Goal: Task Accomplishment & Management: Complete application form

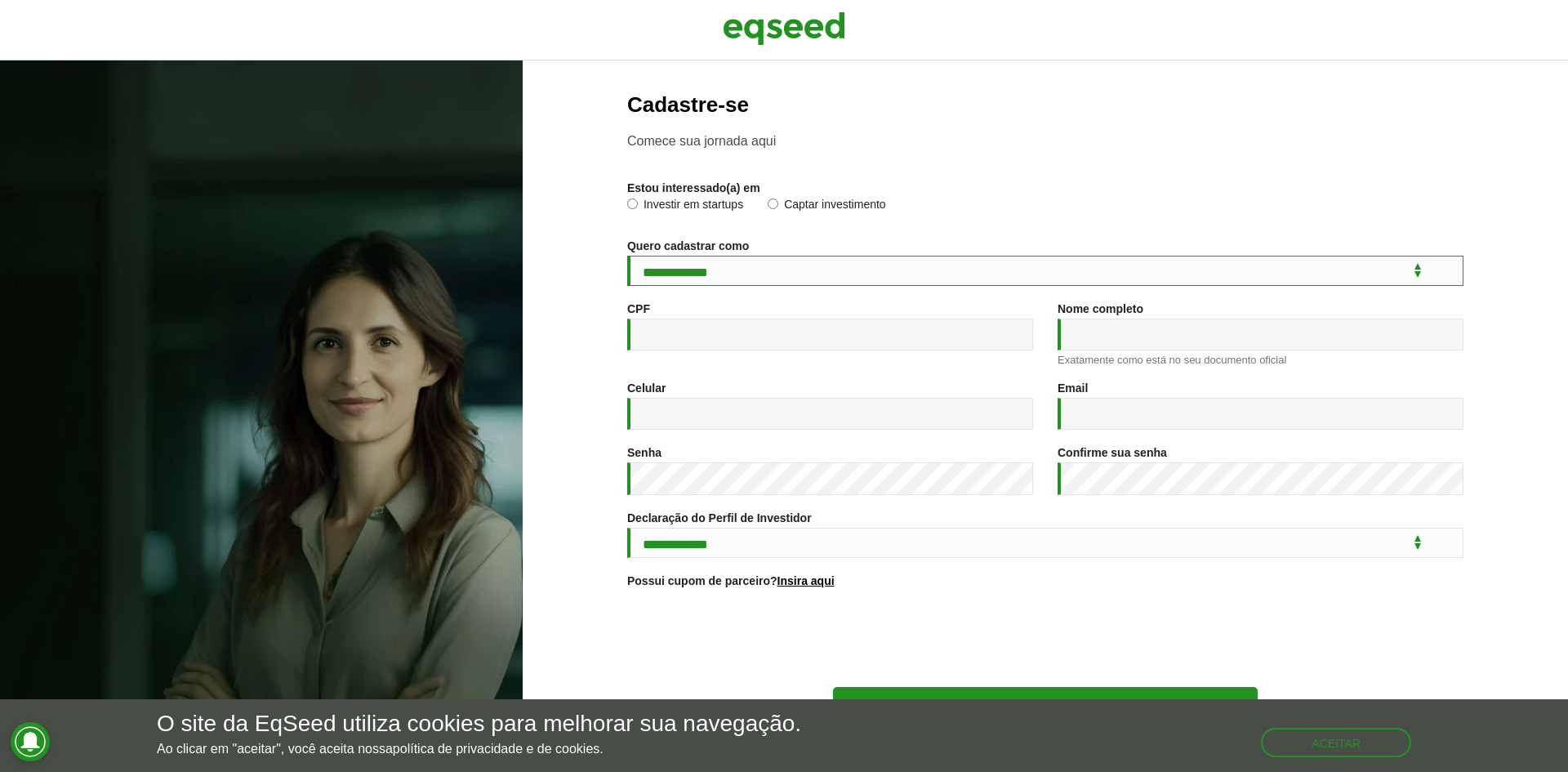
click at [785, 269] on select "**********" at bounding box center [1045, 271] width 836 height 31
select select "***"
click at [627, 256] on select "**********" at bounding box center [1045, 271] width 836 height 31
click at [736, 340] on input "CPF *" at bounding box center [830, 334] width 406 height 32
type input "**********"
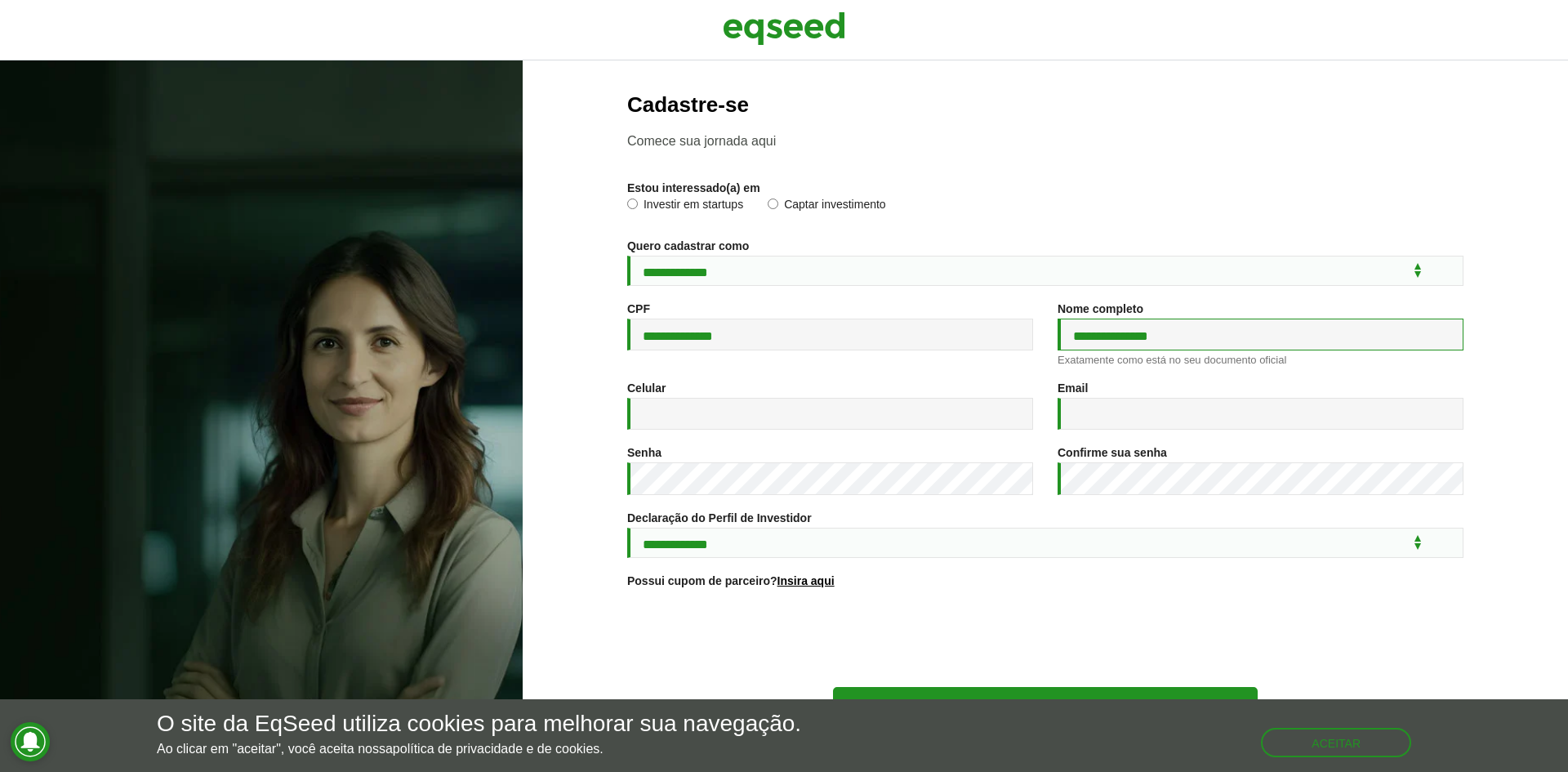
type input "**********"
type input "**"
type input "**********"
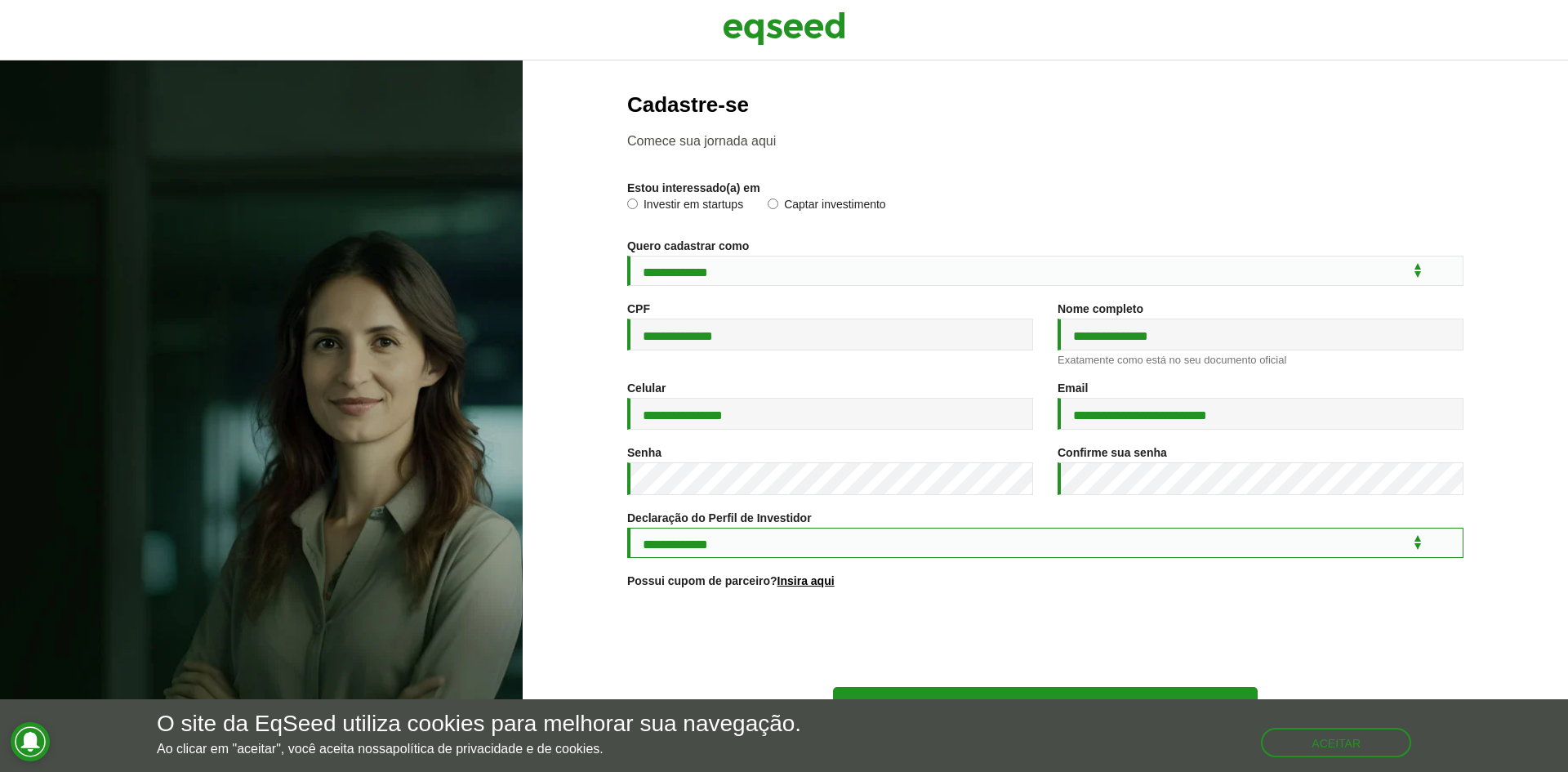
click at [889, 550] on select "**********" at bounding box center [1045, 543] width 836 height 31
select select "***"
click at [627, 530] on select "**********" at bounding box center [1045, 543] width 836 height 31
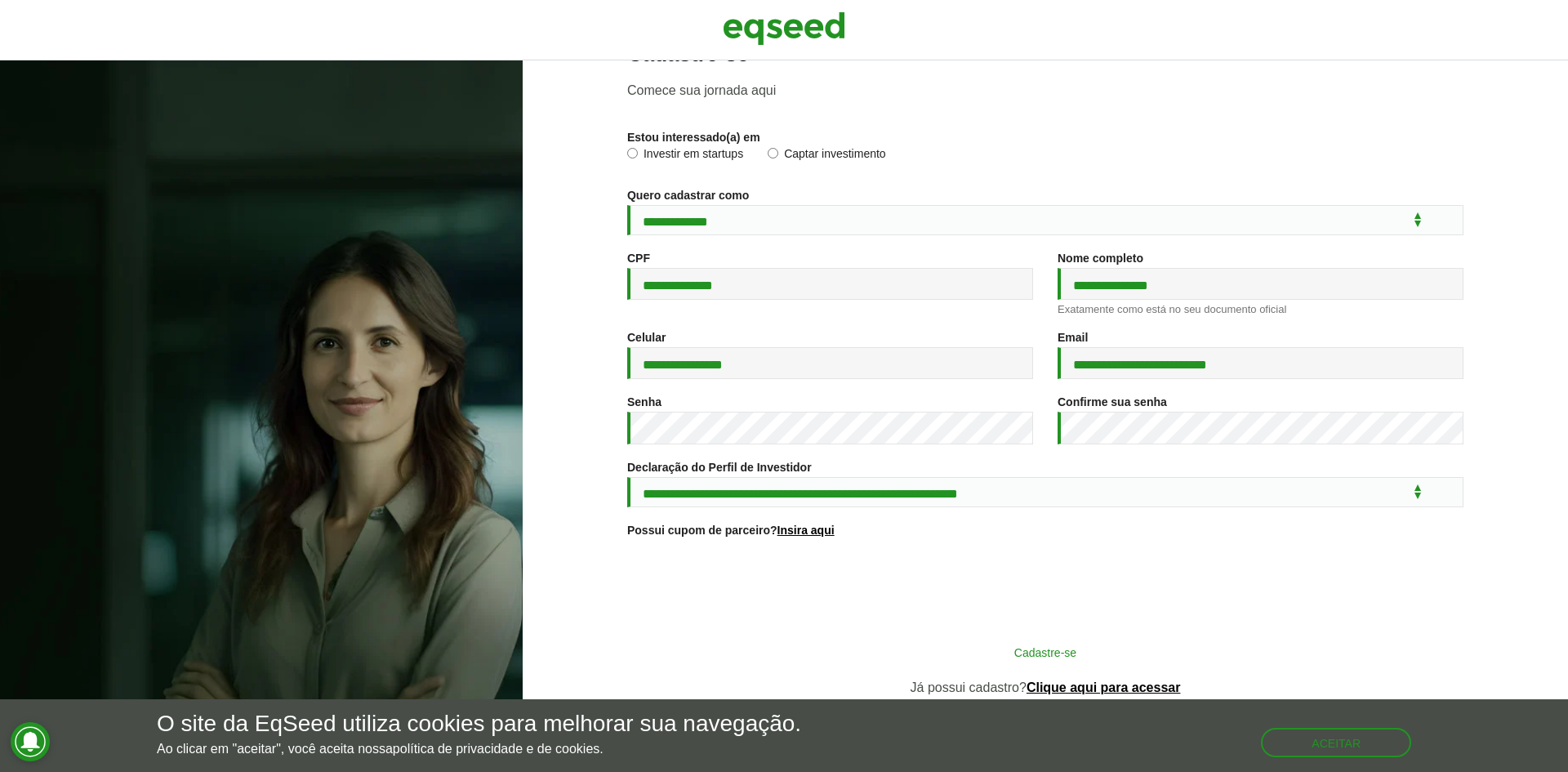
scroll to position [56, 0]
click at [934, 641] on button "Cadastre-se" at bounding box center [1045, 651] width 424 height 31
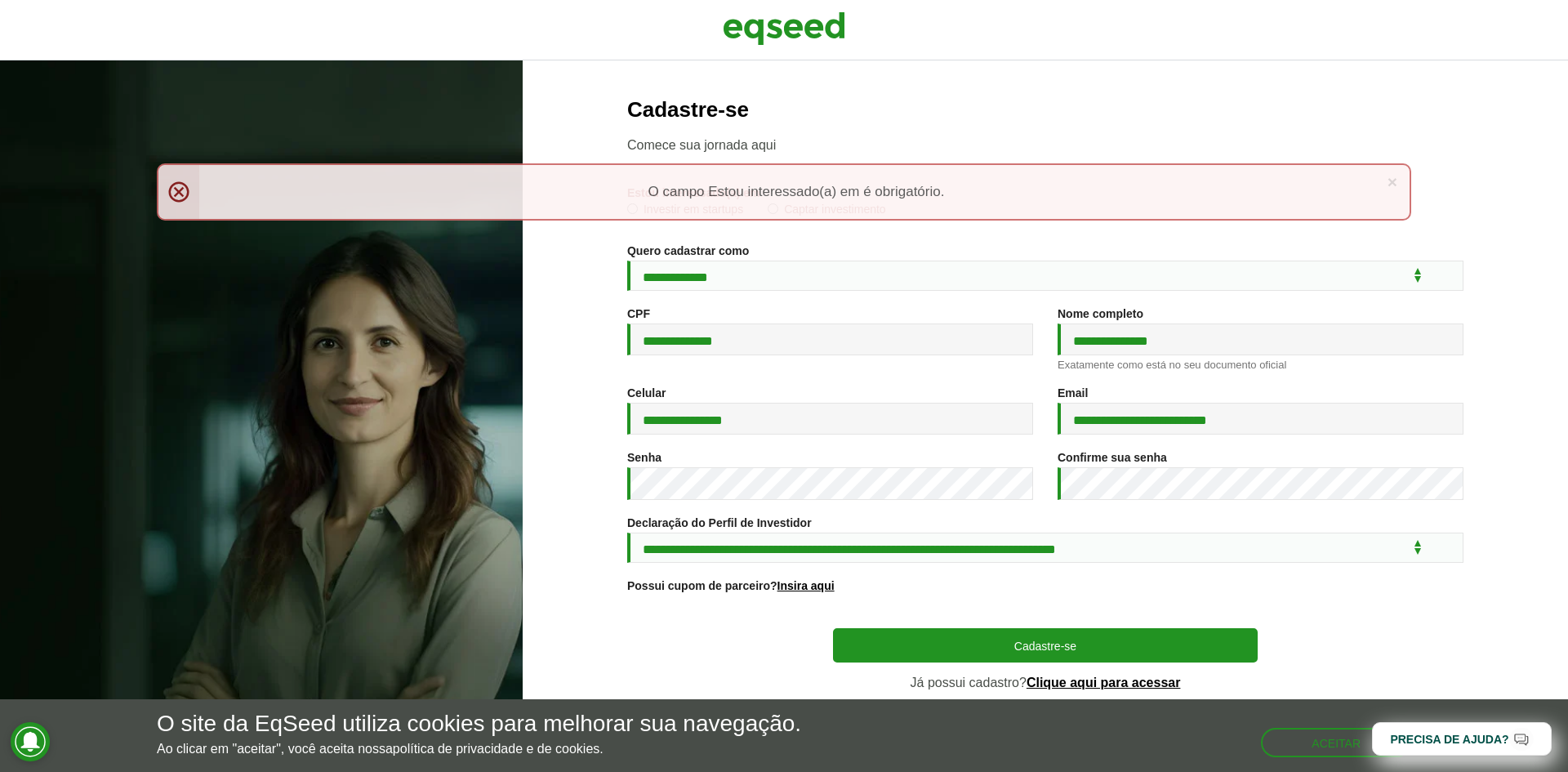
click at [657, 207] on div "× Menssagem de erro O campo Estou interessado(a) em é obrigatório." at bounding box center [784, 193] width 1255 height 57
click at [636, 206] on div "× Menssagem de erro O campo Estou interessado(a) em é obrigatório." at bounding box center [784, 193] width 1255 height 57
click at [1390, 179] on link "×" at bounding box center [1393, 182] width 10 height 17
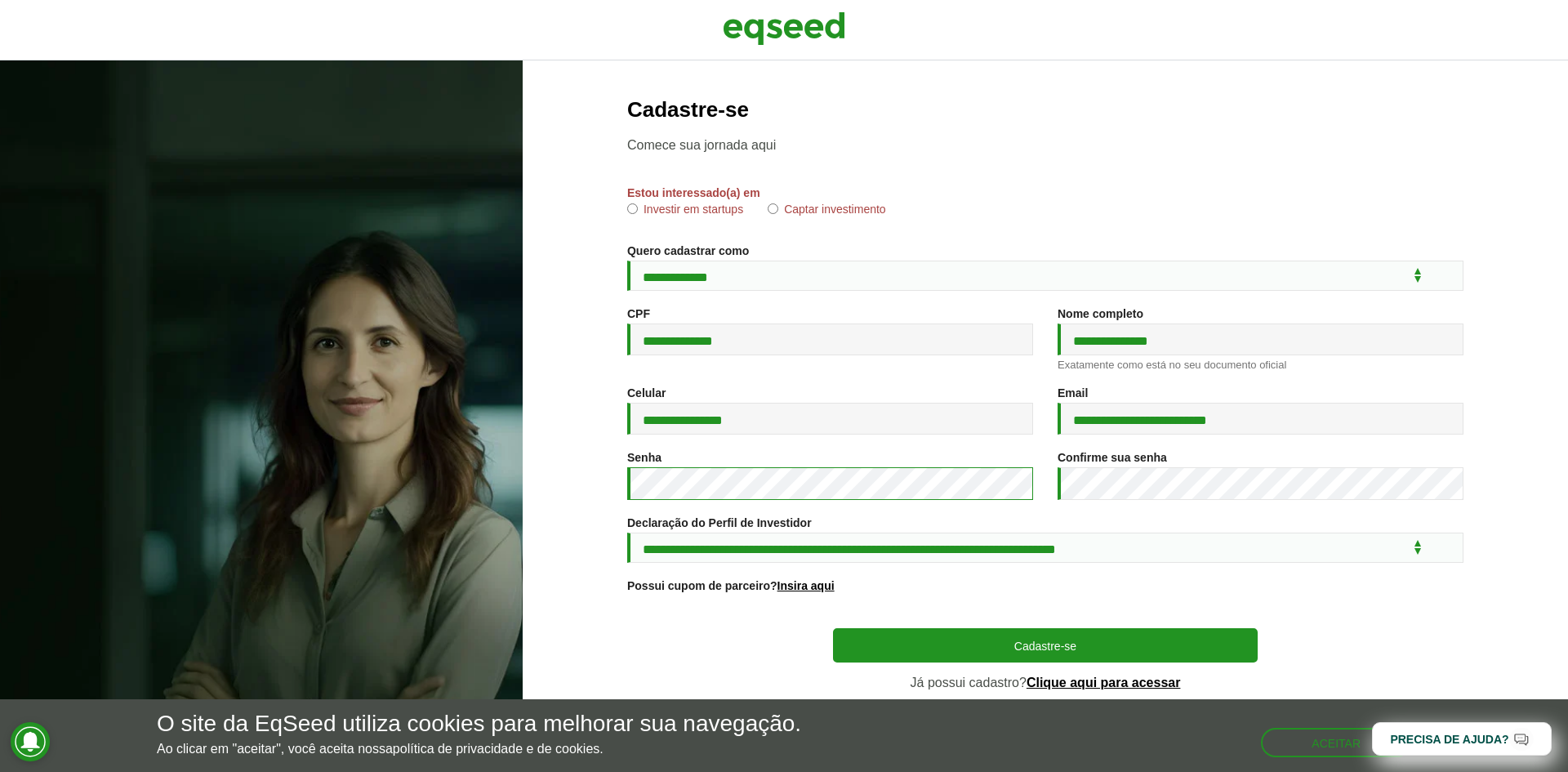
click at [391, 480] on div "**********" at bounding box center [784, 416] width 1568 height 712
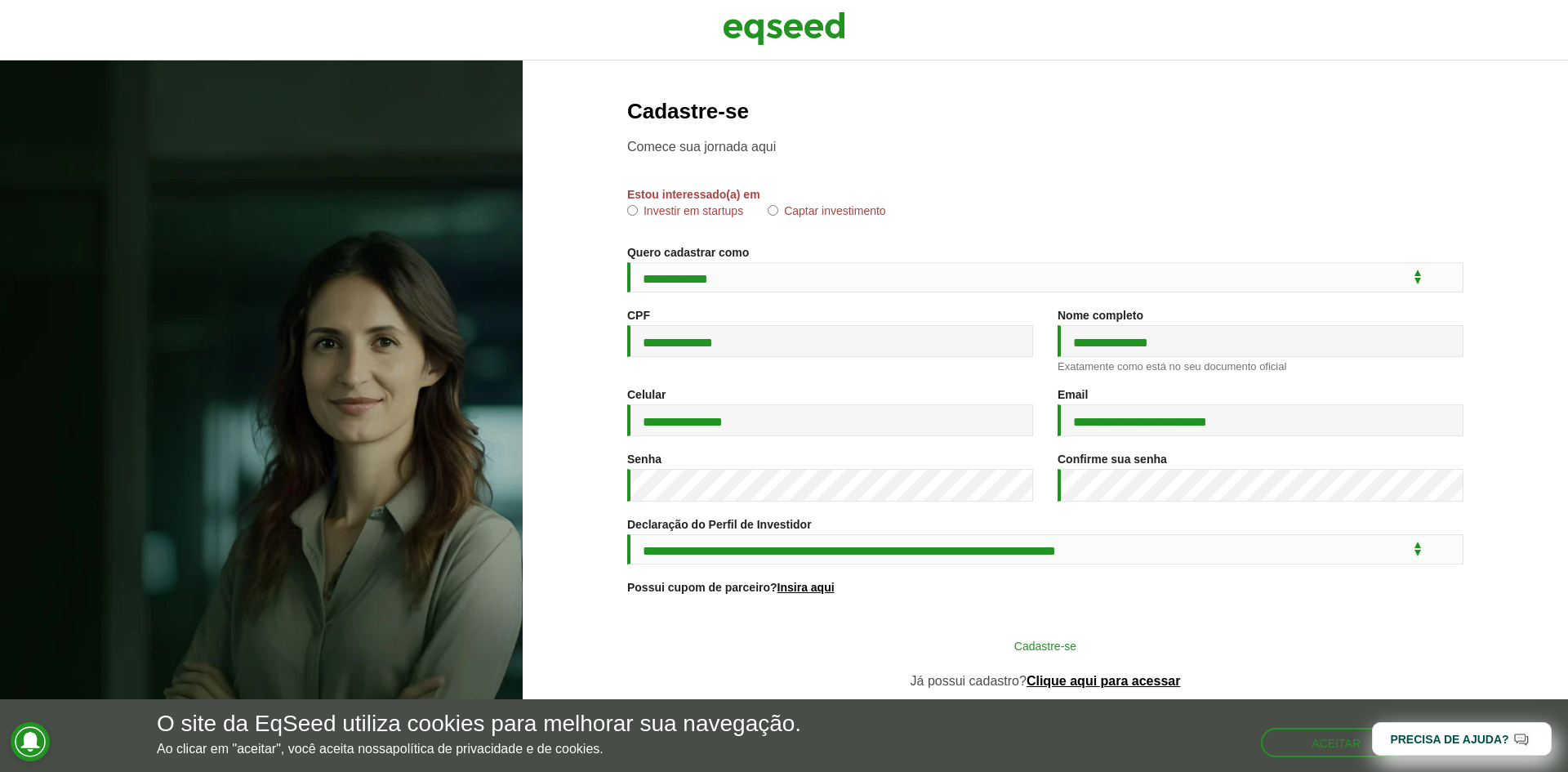
click at [998, 650] on button "Cadastre-se" at bounding box center [1045, 645] width 424 height 31
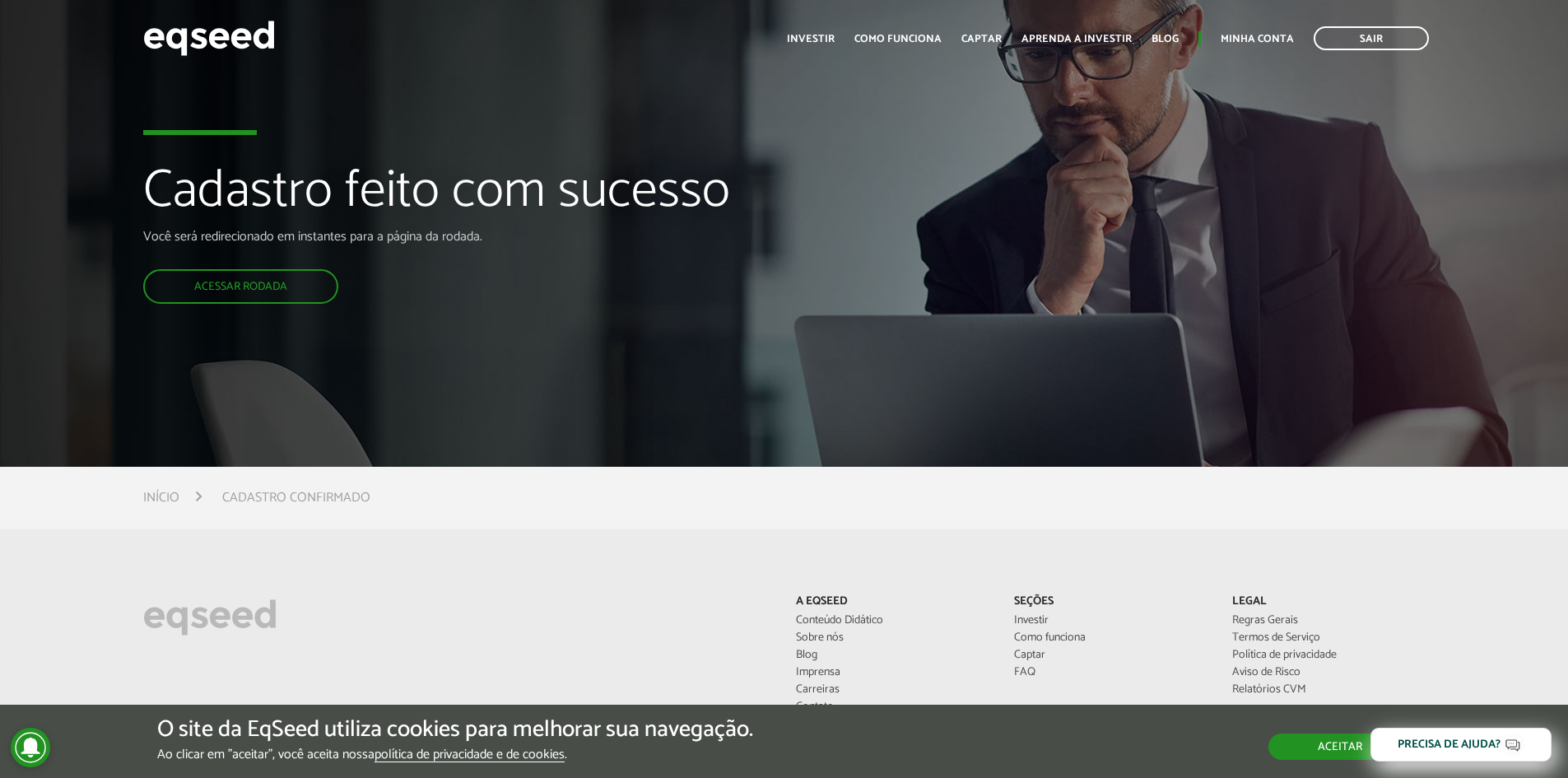
click at [1330, 745] on button "Aceitar" at bounding box center [1339, 746] width 143 height 26
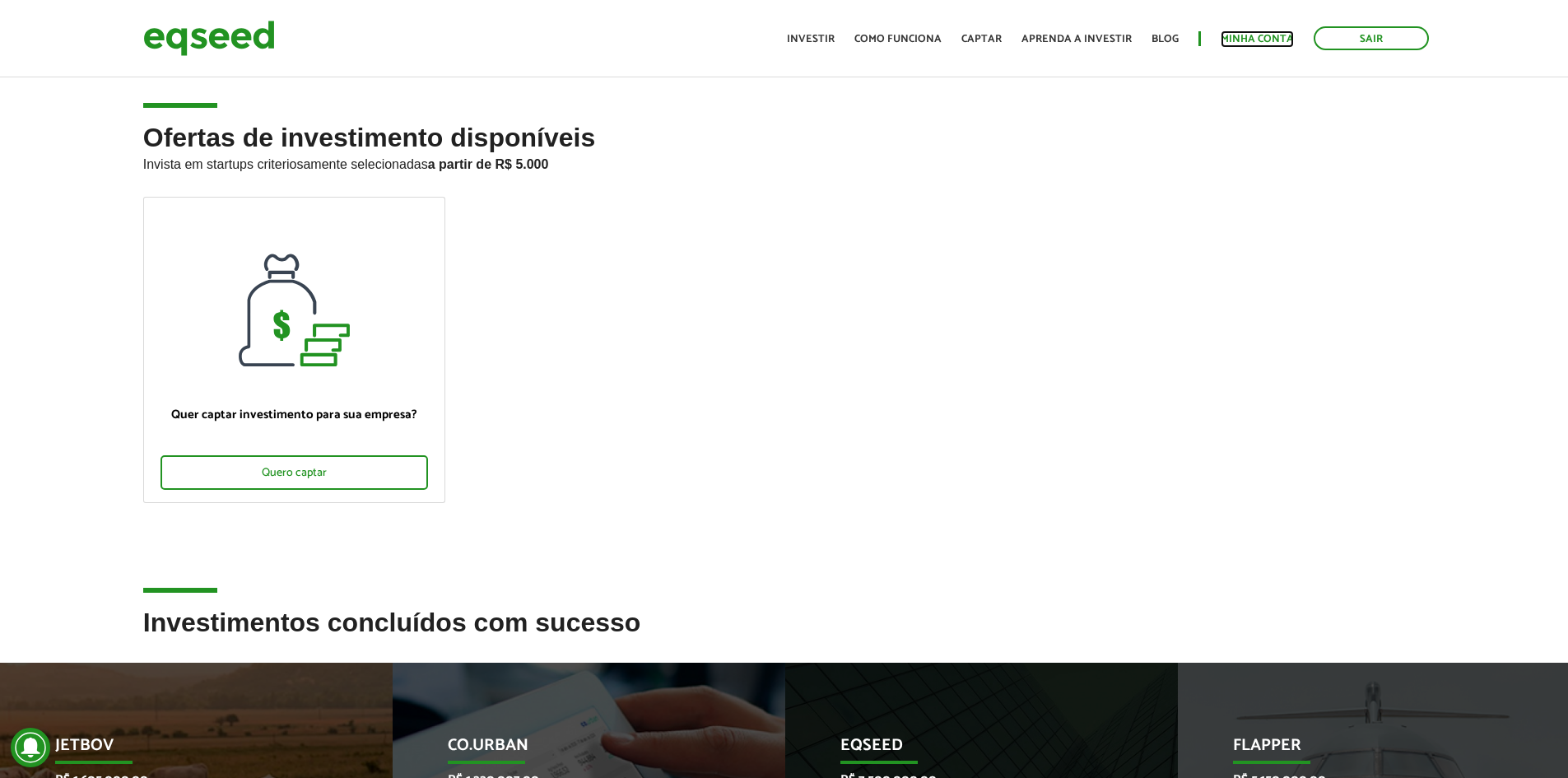
click at [1250, 37] on link "Minha conta" at bounding box center [1257, 39] width 73 height 11
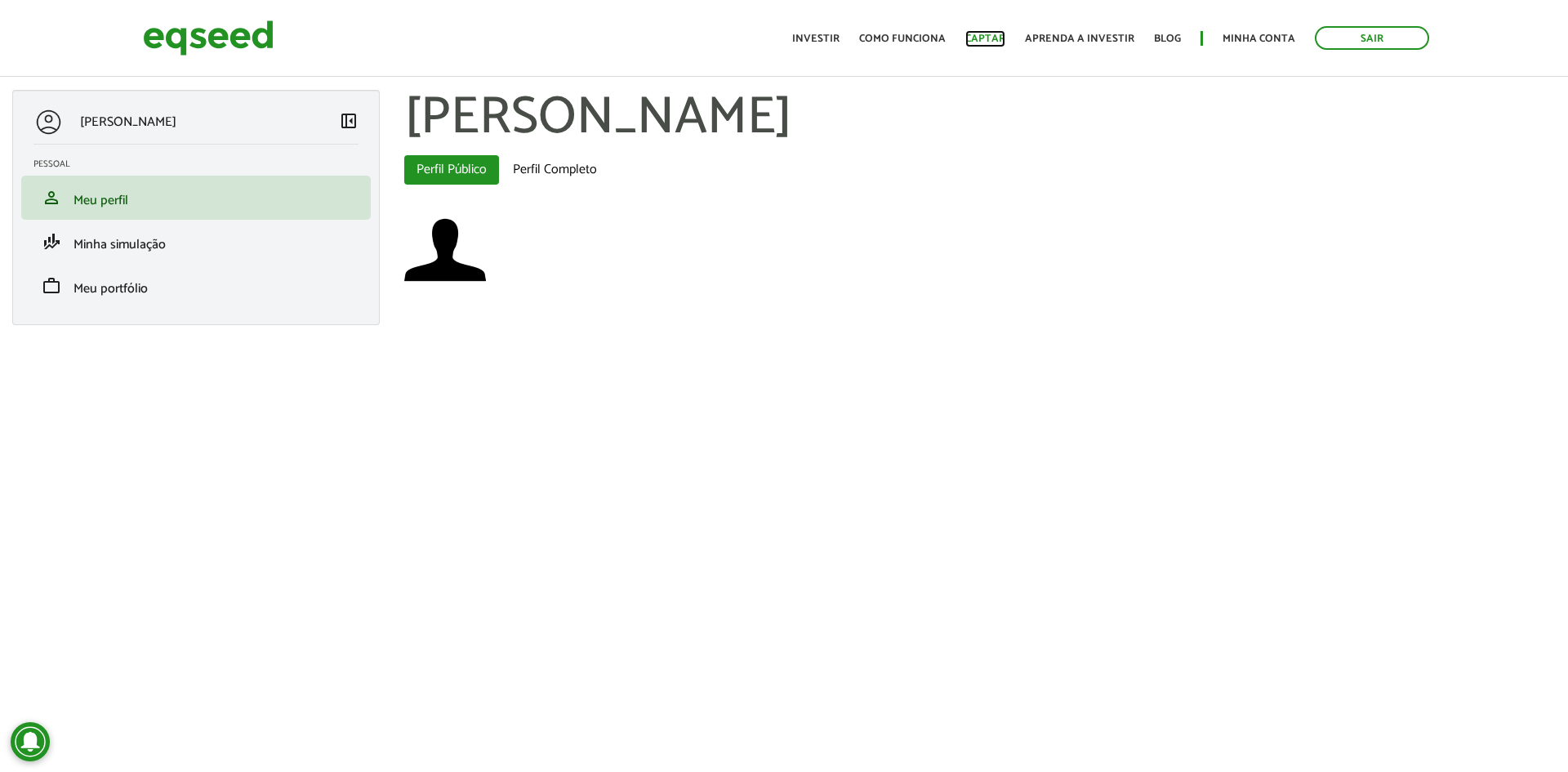
click at [990, 35] on link "Captar" at bounding box center [986, 38] width 40 height 11
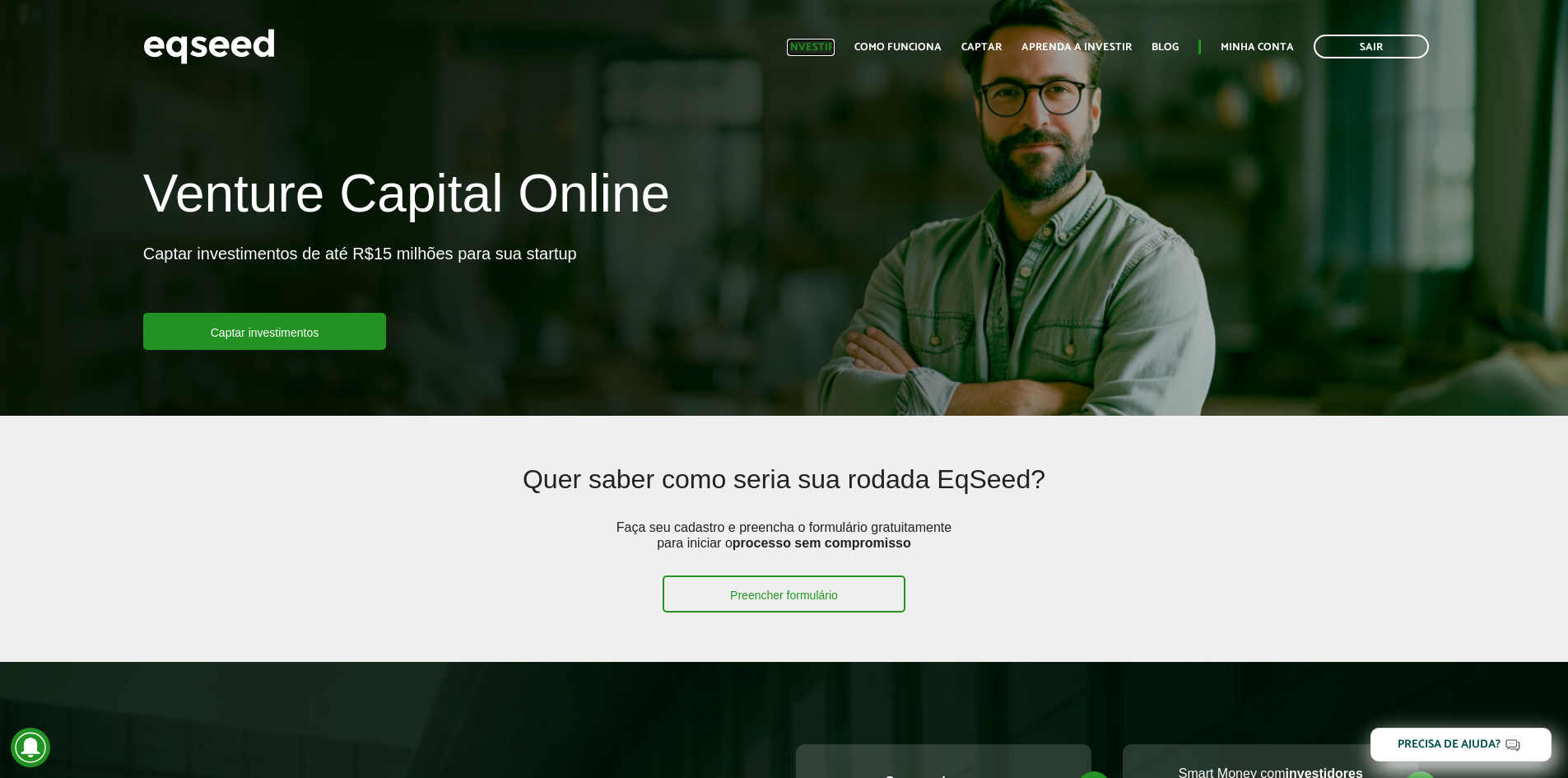
click at [827, 47] on link "Investir" at bounding box center [810, 46] width 47 height 11
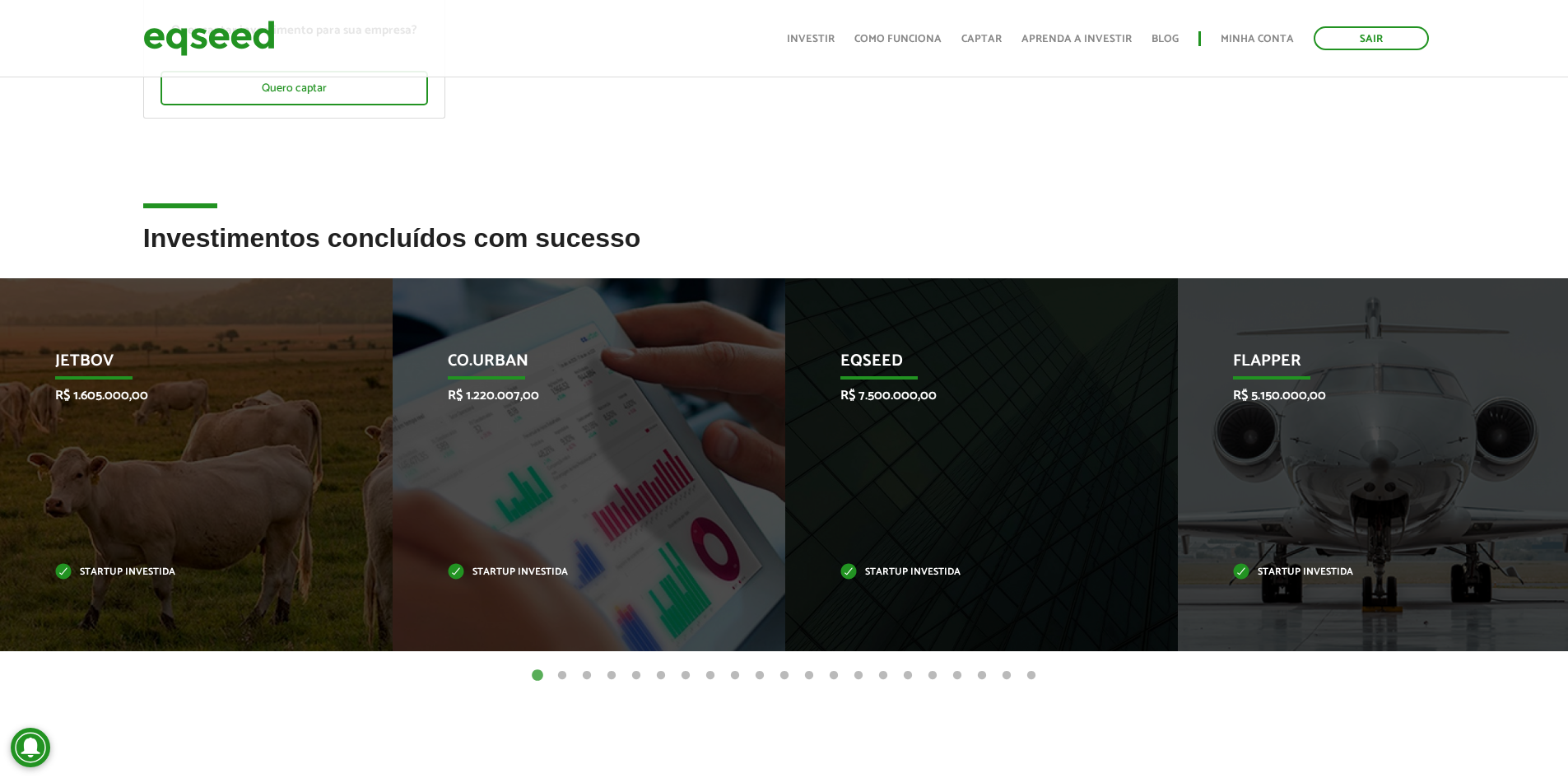
scroll to position [411, 0]
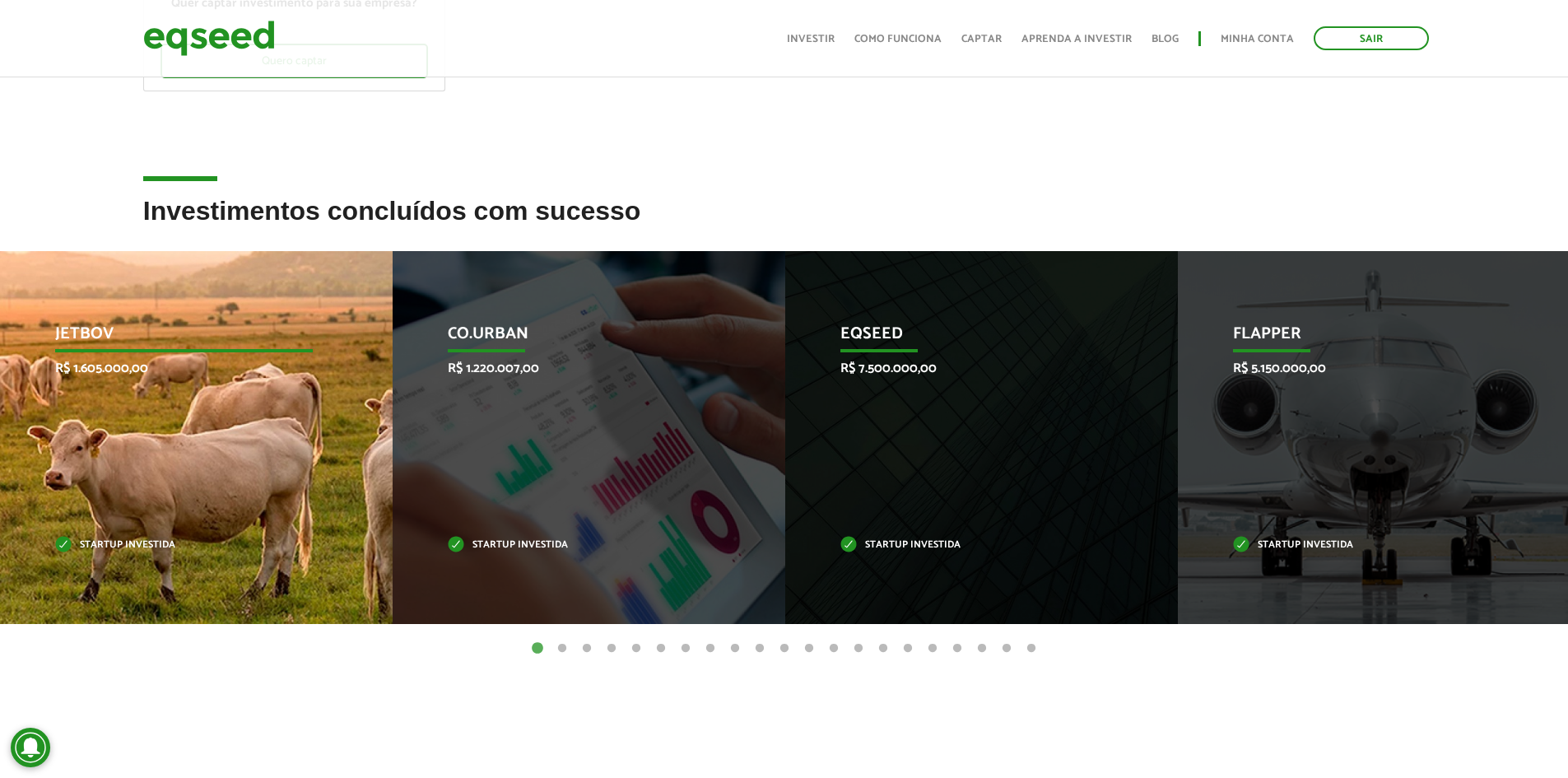
click at [282, 430] on div "JetBov R$ 1.605.000,00 Startup investida" at bounding box center [183, 437] width 368 height 373
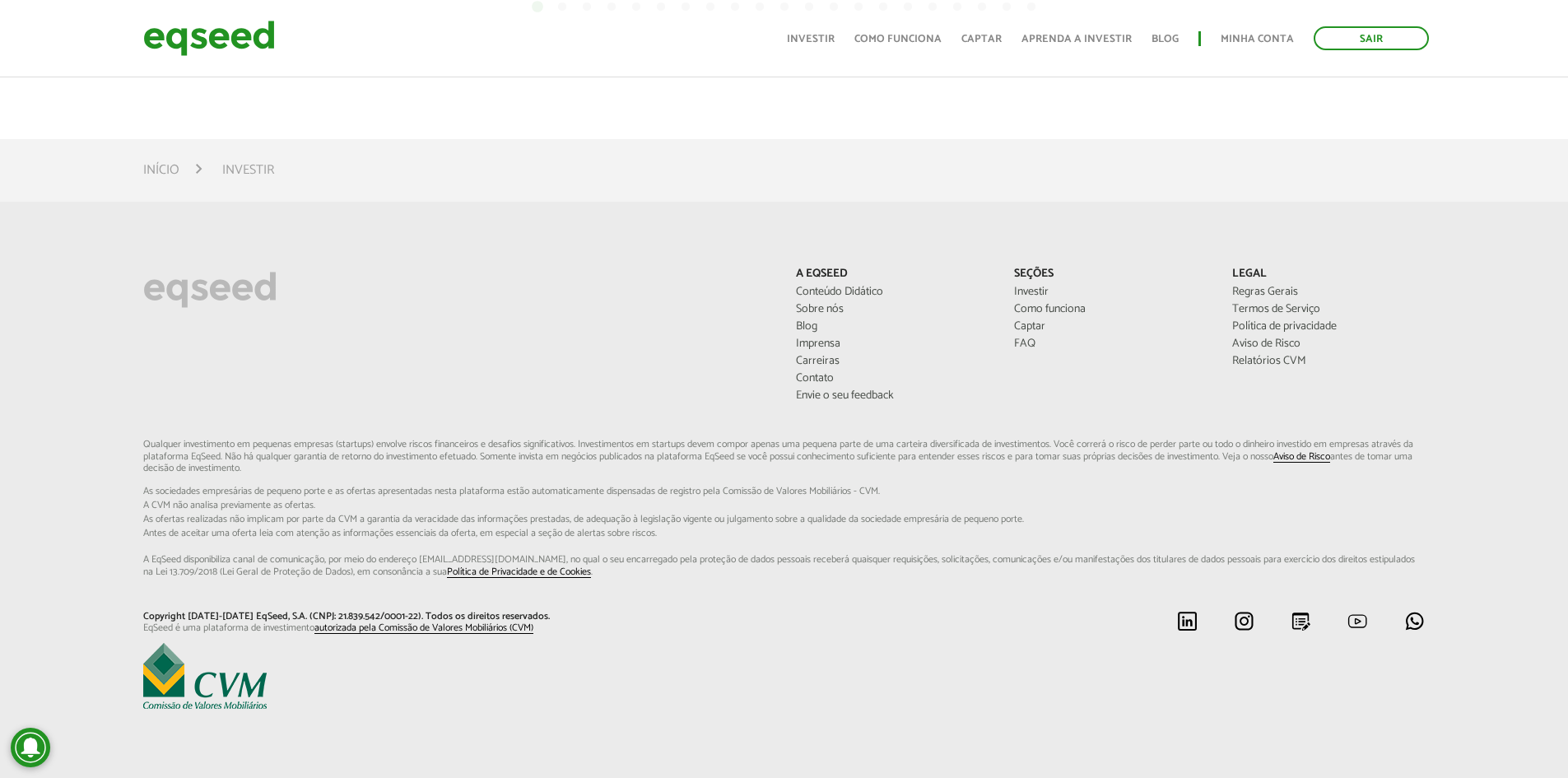
scroll to position [477, 0]
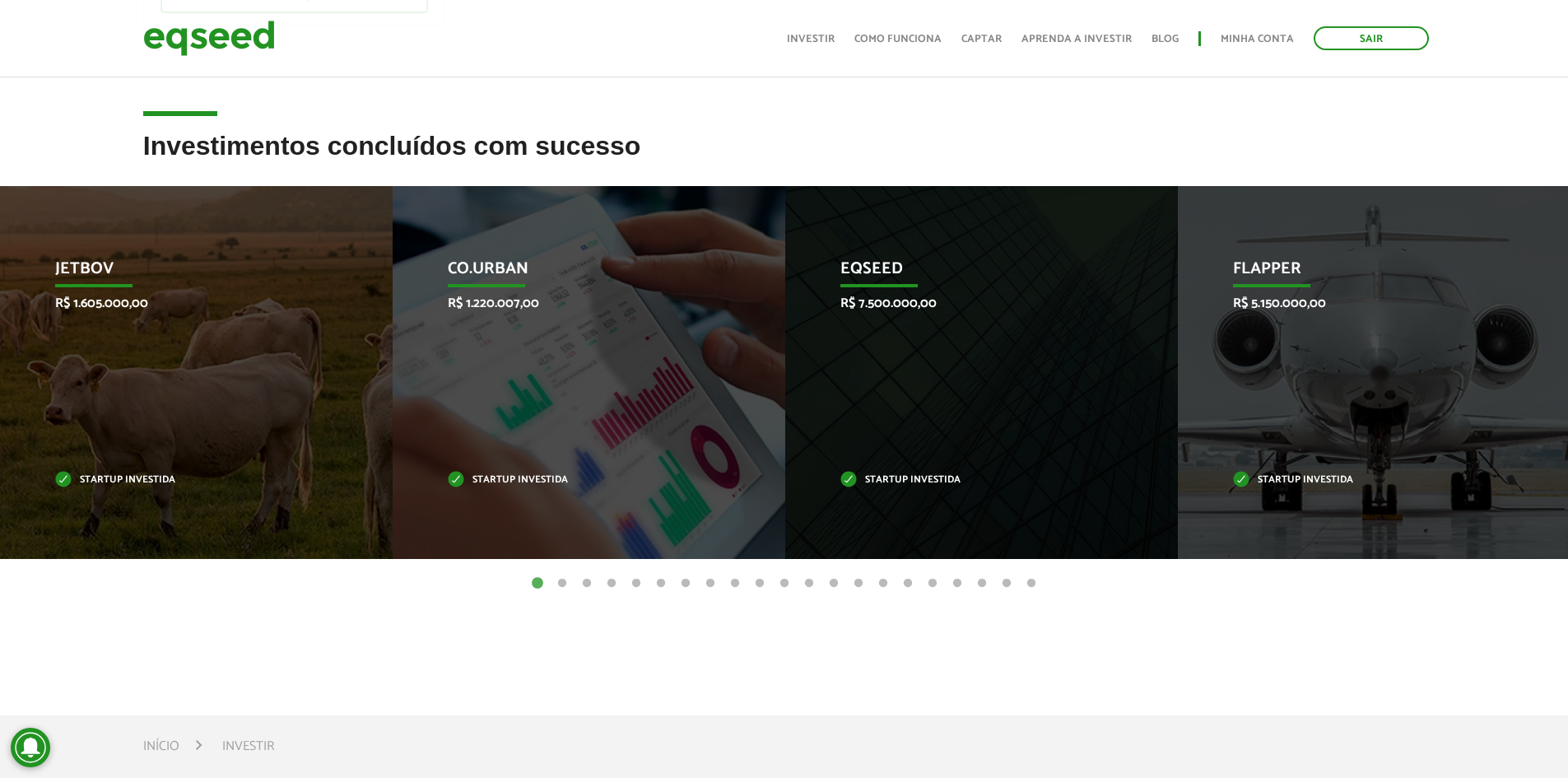
click at [564, 583] on button "2" at bounding box center [562, 583] width 16 height 16
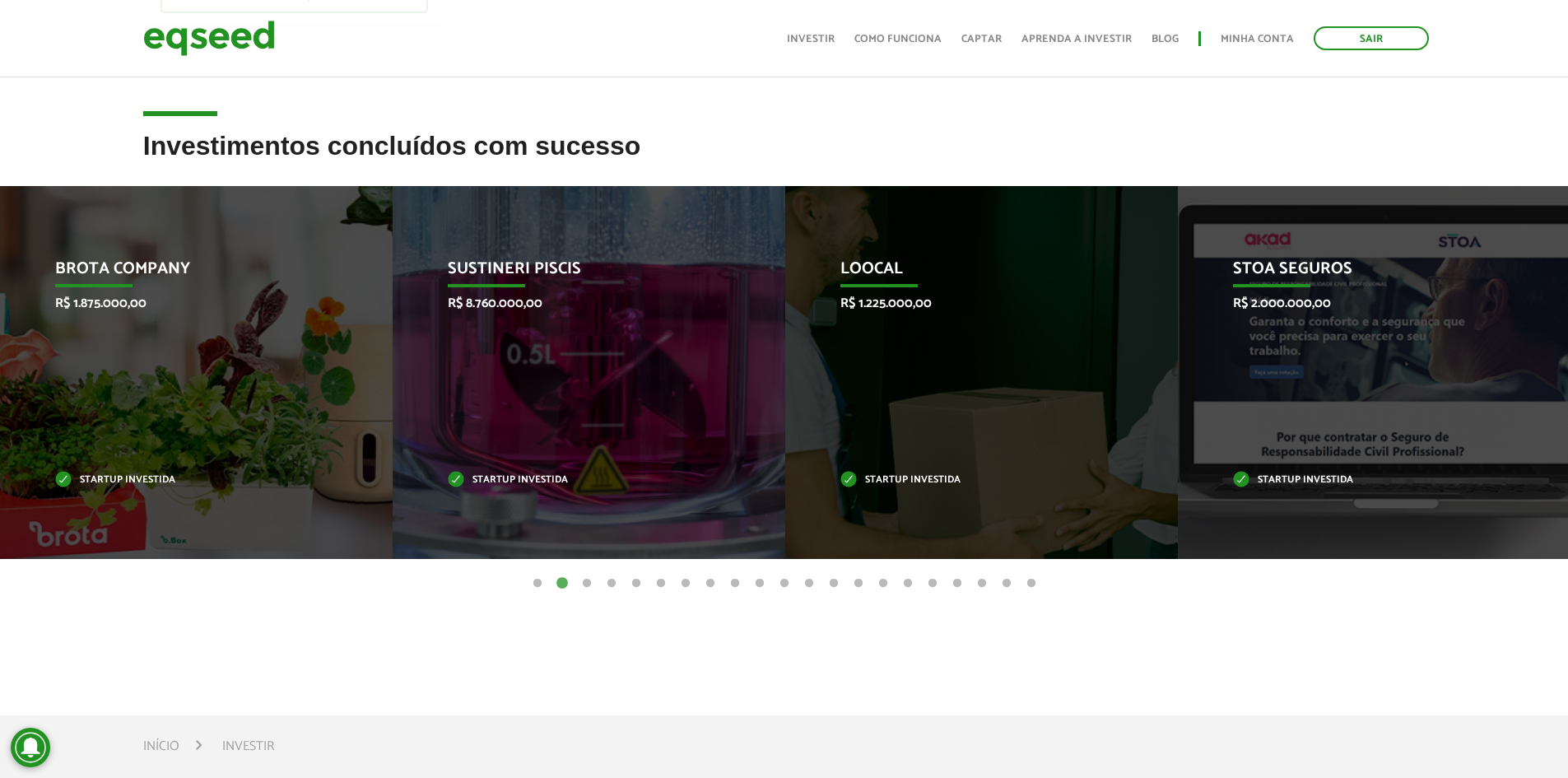
click at [583, 584] on button "3" at bounding box center [586, 583] width 16 height 16
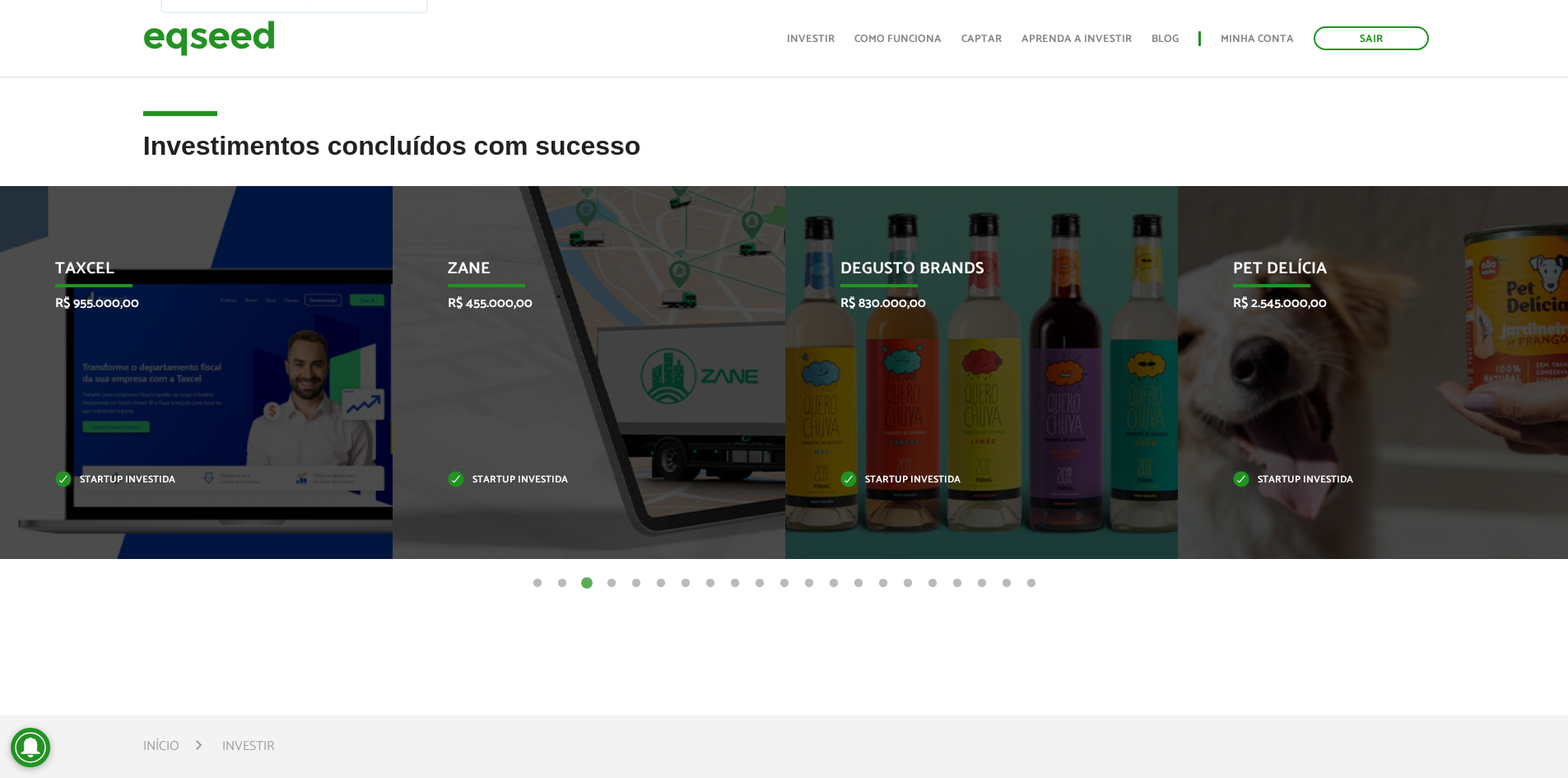
click at [537, 584] on button "1" at bounding box center [536, 583] width 16 height 16
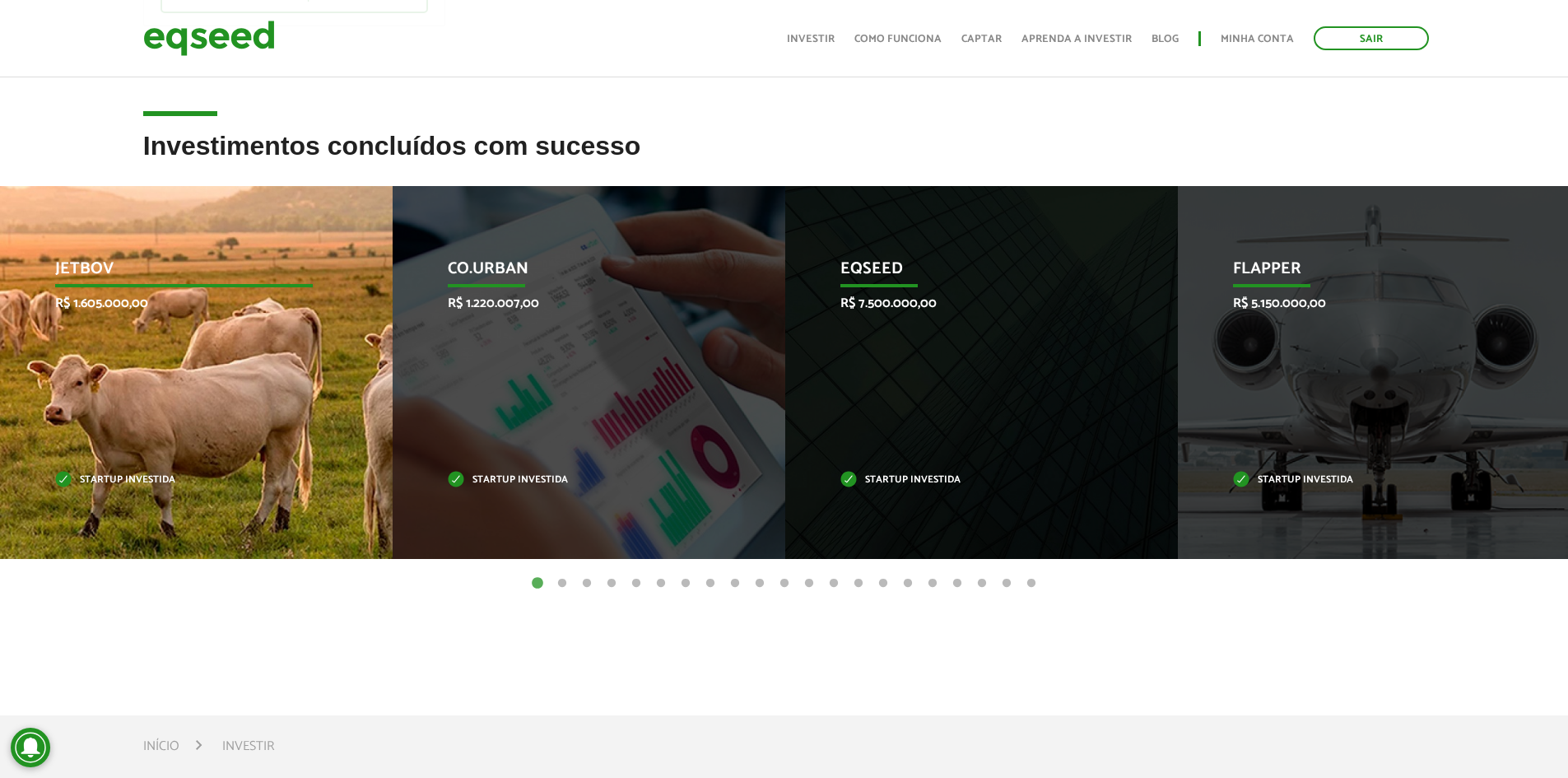
click at [299, 445] on div "JetBov R$ 1.605.000,00 Startup investida" at bounding box center [183, 373] width 368 height 373
click at [131, 478] on p "Startup investida" at bounding box center [183, 480] width 258 height 9
click at [157, 306] on p "R$ 1.605.000,00" at bounding box center [183, 303] width 258 height 15
click at [167, 286] on p "JetBov" at bounding box center [183, 273] width 258 height 28
drag, startPoint x: 204, startPoint y: 277, endPoint x: 307, endPoint y: 359, distance: 131.7
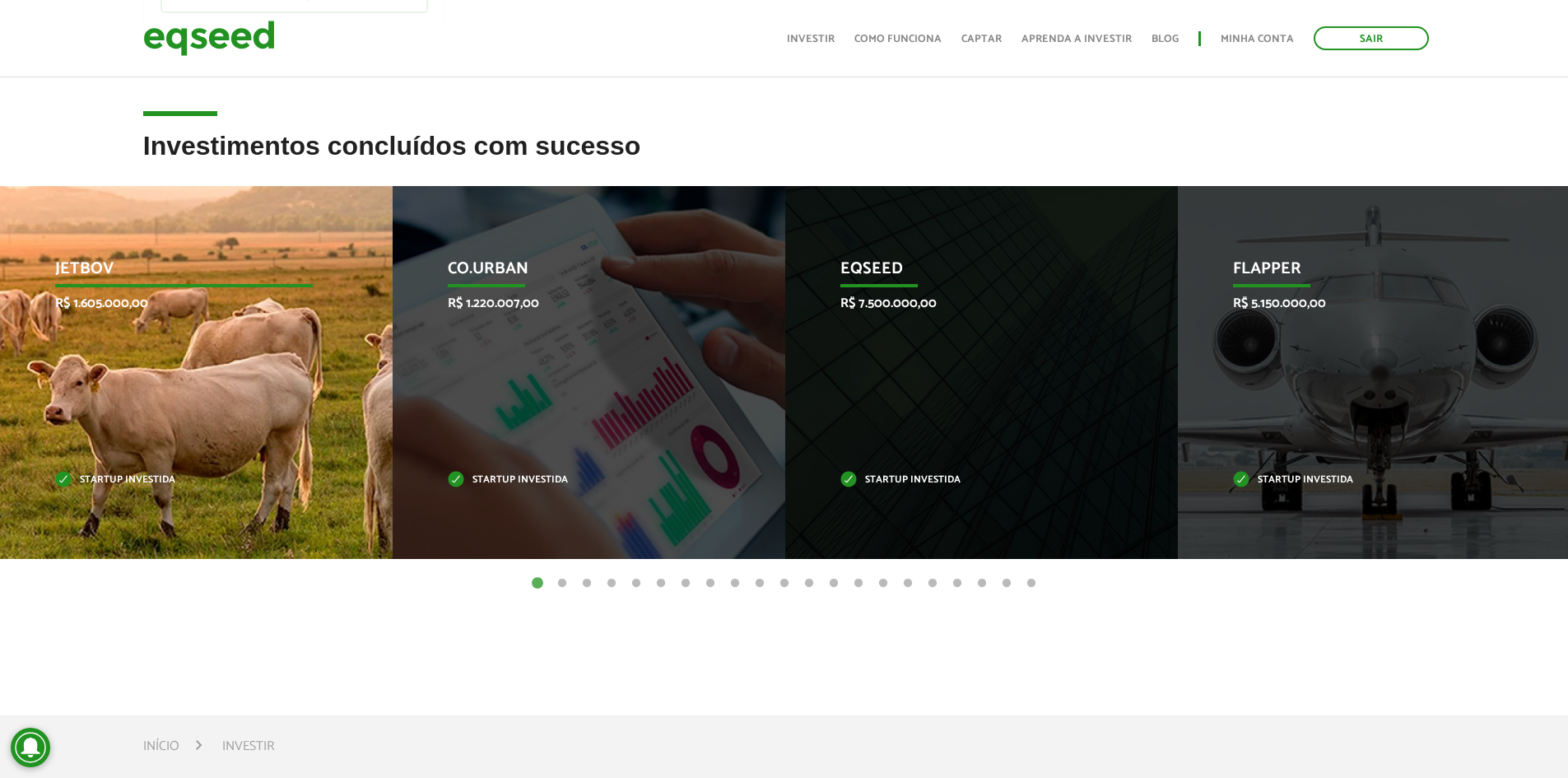
click at [263, 320] on div "JetBov R$ 1.605.000,00 Startup investida" at bounding box center [183, 373] width 368 height 373
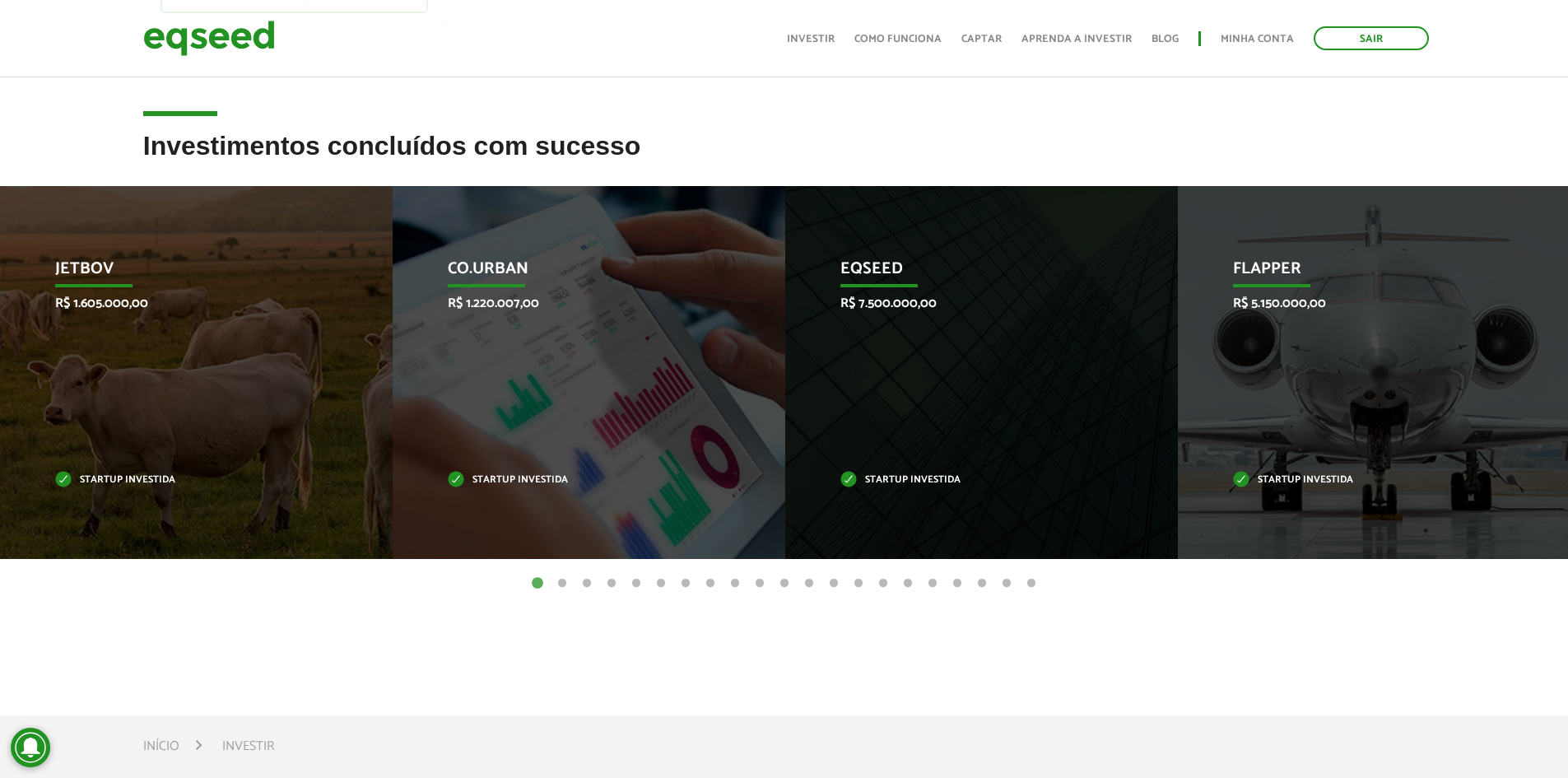
click at [562, 587] on button "2" at bounding box center [562, 583] width 16 height 16
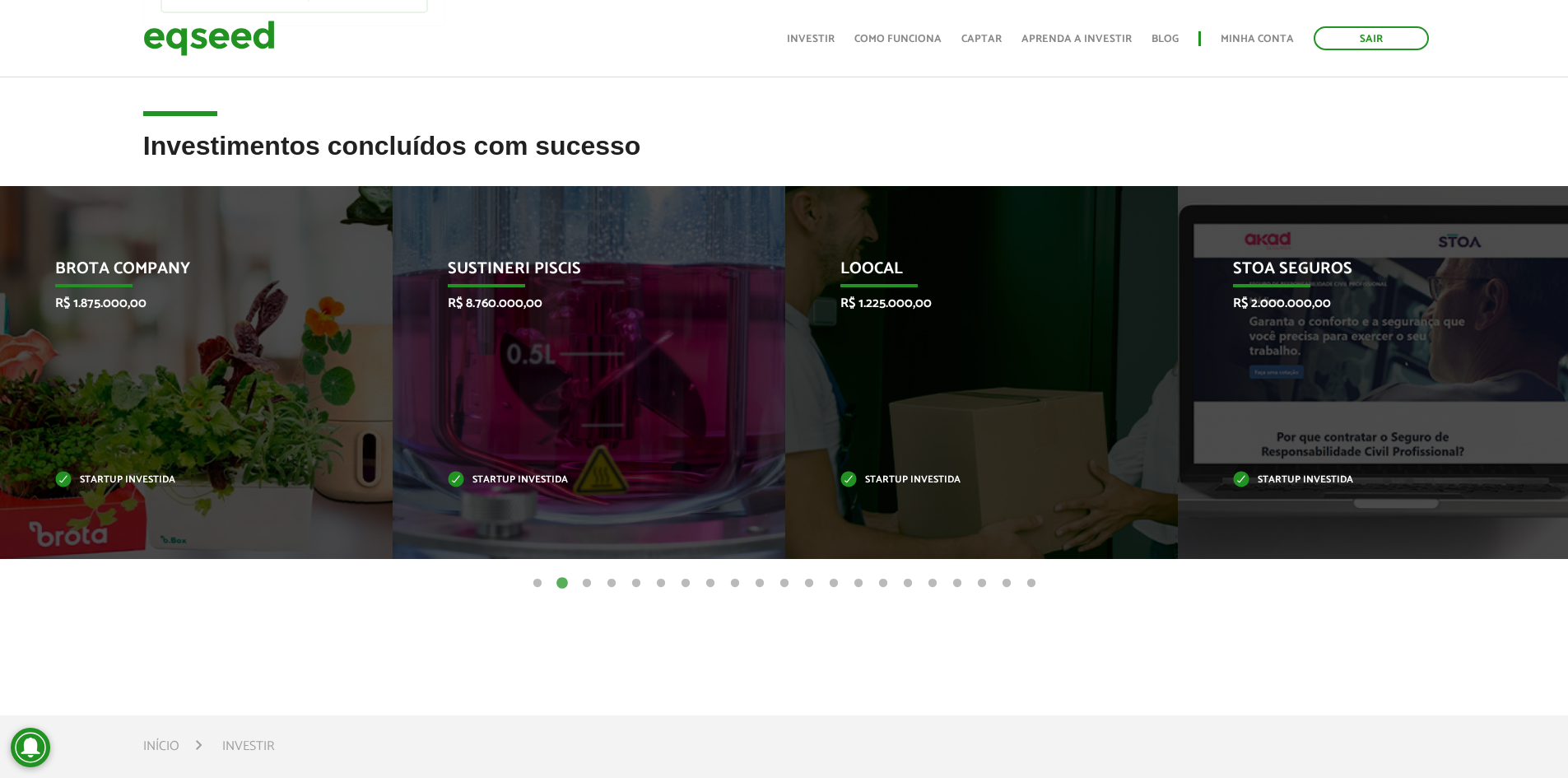
click at [589, 586] on button "3" at bounding box center [586, 583] width 16 height 16
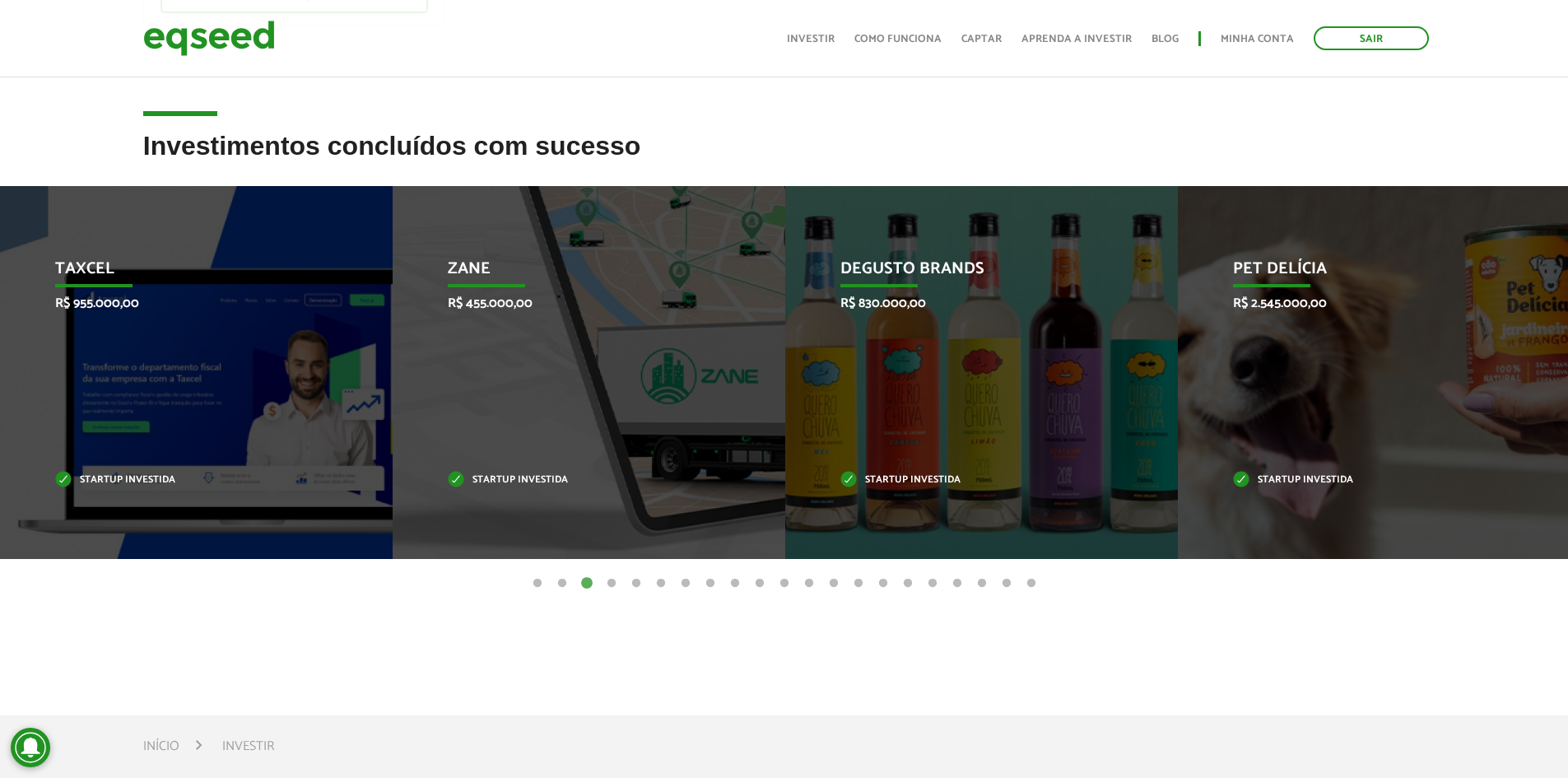
click at [604, 586] on button "4" at bounding box center [611, 583] width 16 height 16
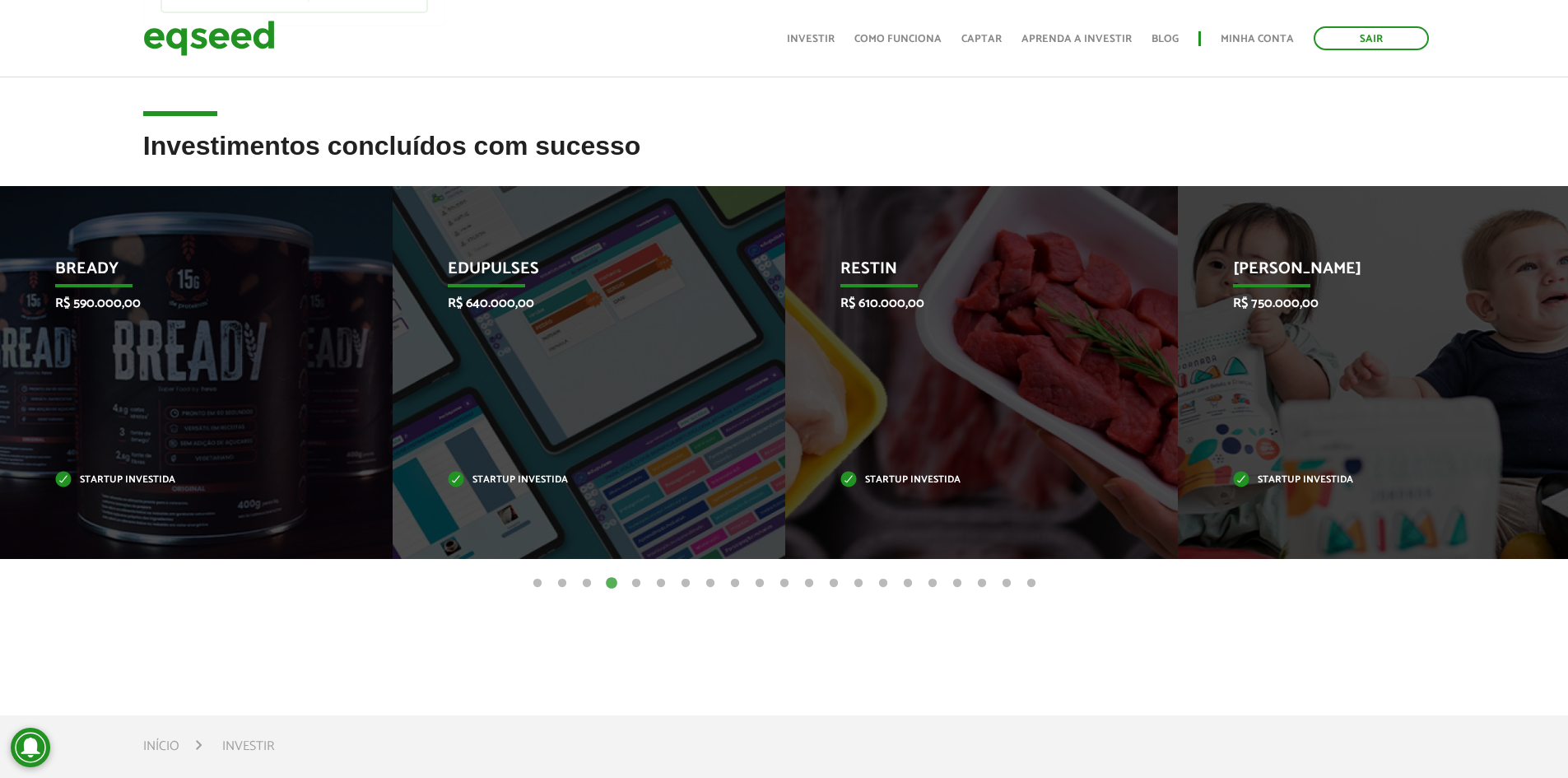
click at [633, 584] on button "5" at bounding box center [636, 583] width 16 height 16
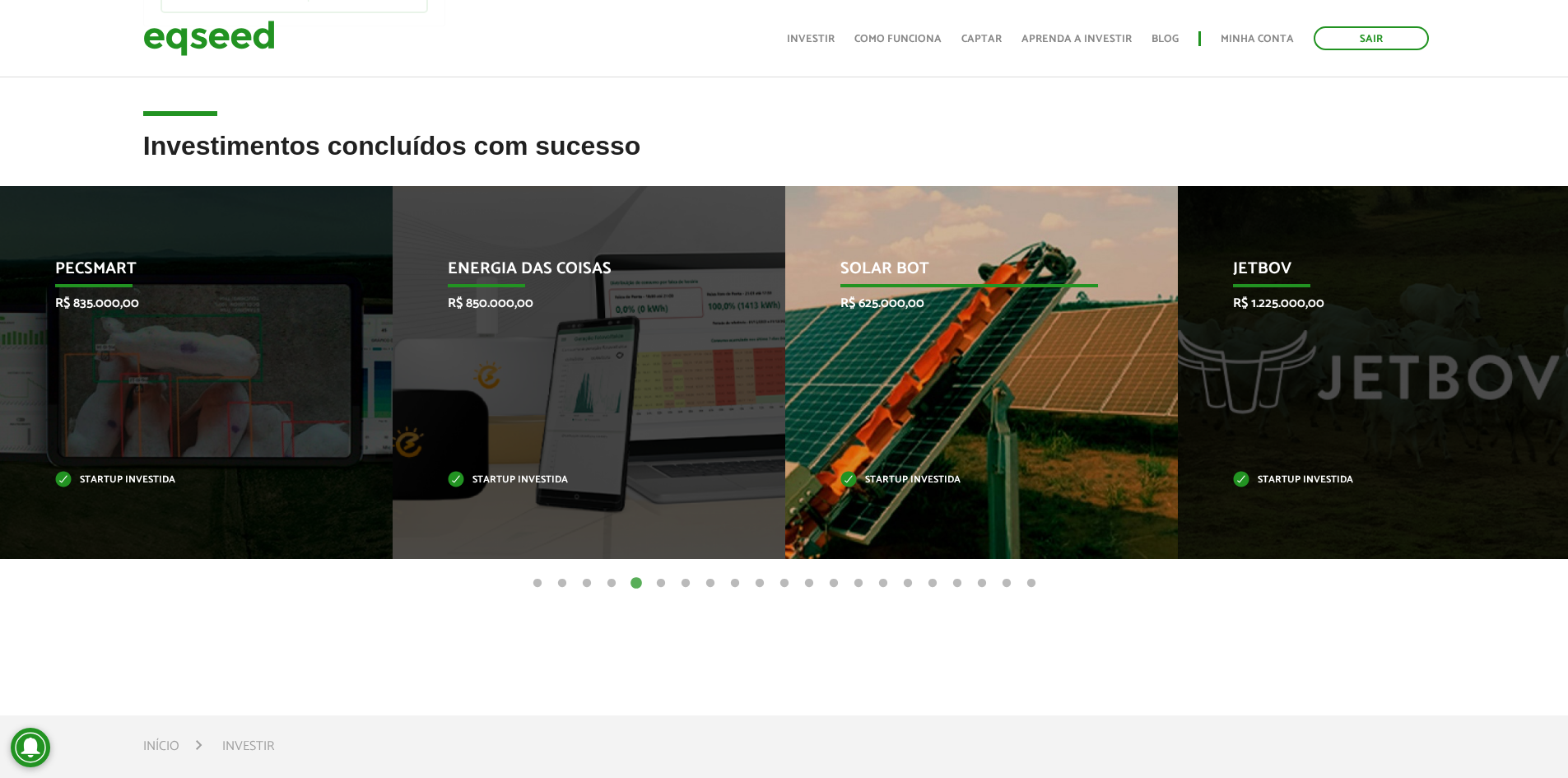
click at [968, 347] on div "Solar Bot R$ 625.000,00 Startup investida" at bounding box center [969, 373] width 368 height 373
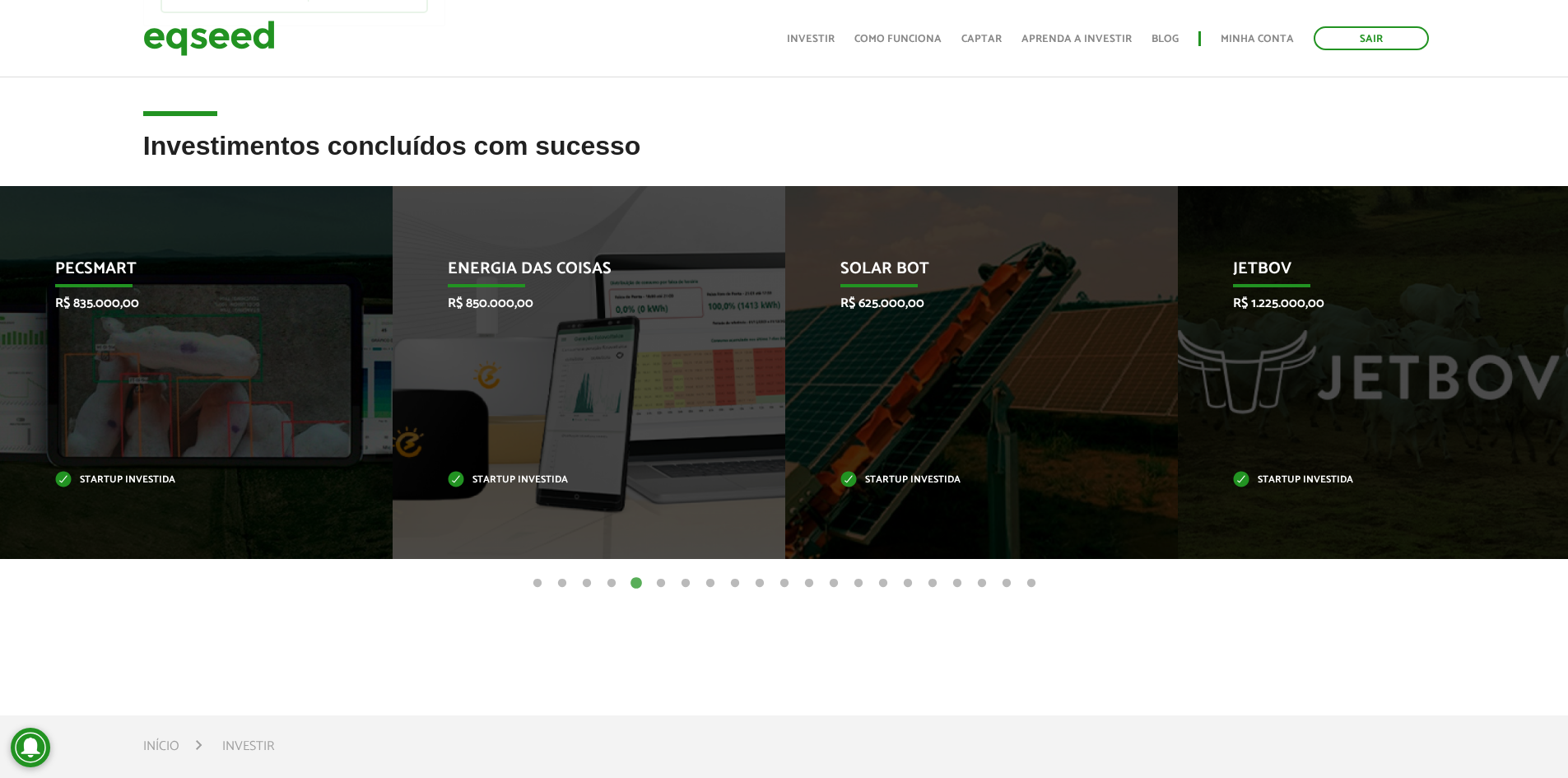
click at [661, 581] on button "6" at bounding box center [660, 583] width 16 height 16
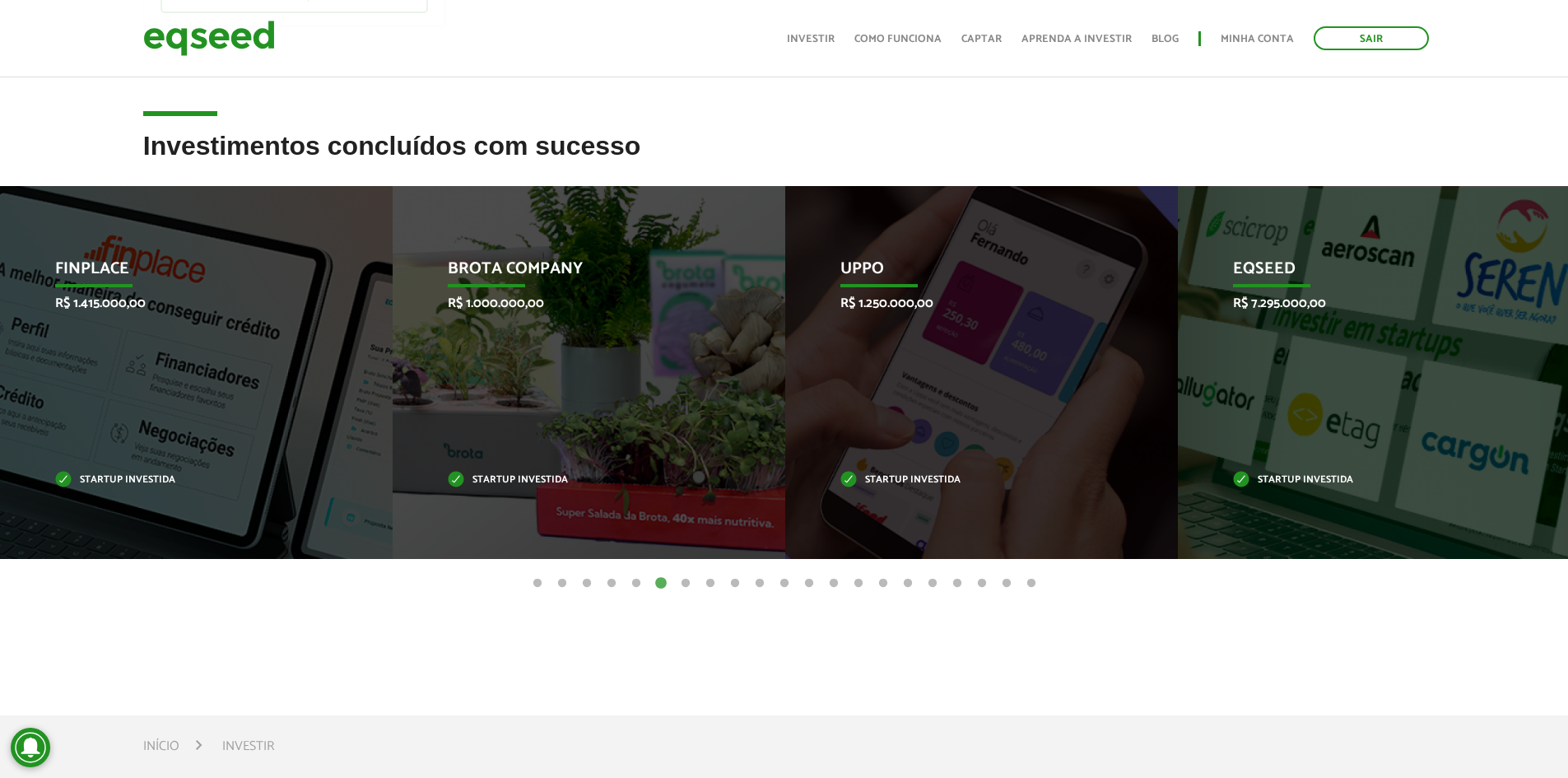
click at [683, 582] on button "7" at bounding box center [685, 583] width 16 height 16
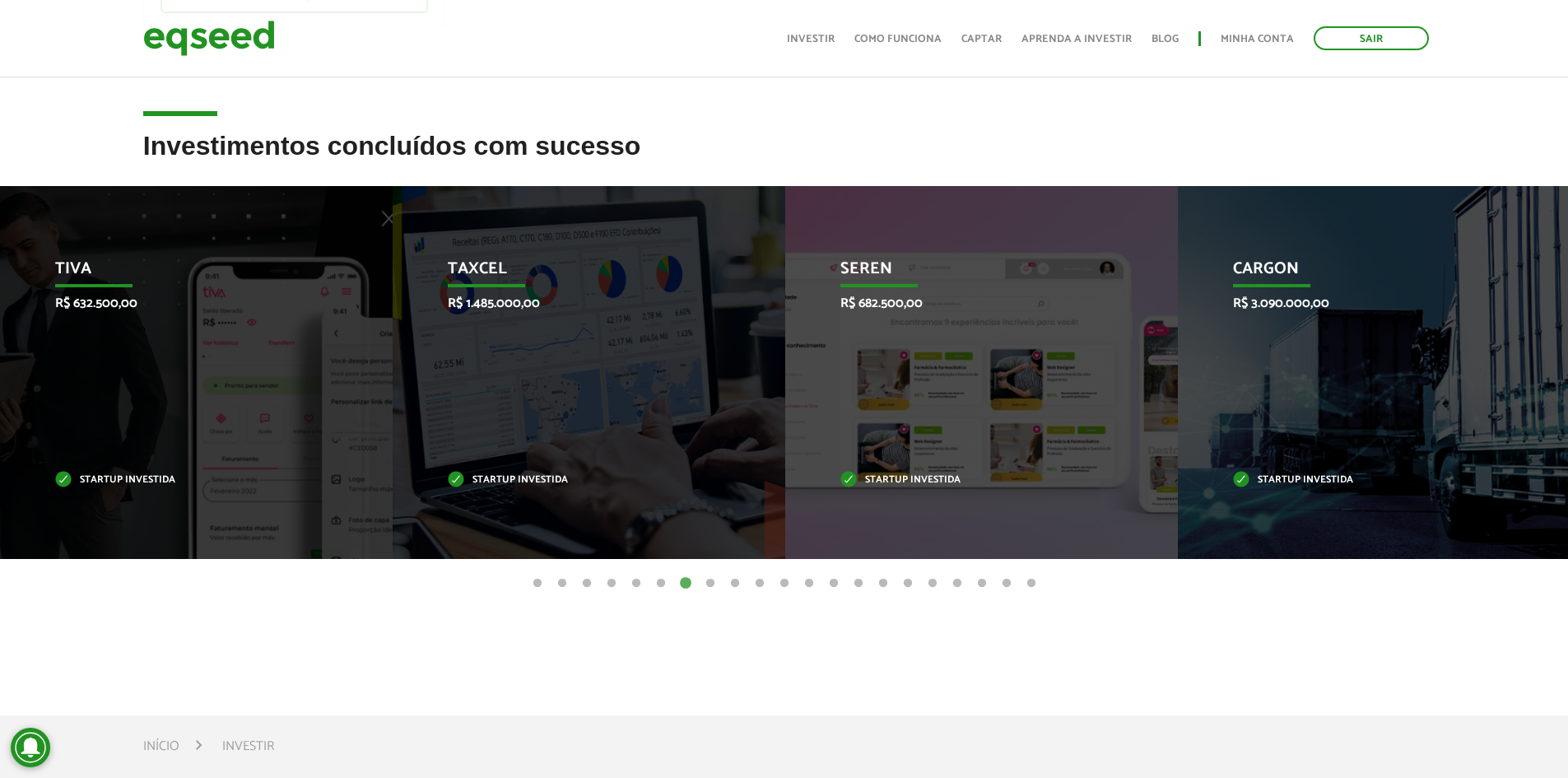
click at [705, 584] on button "8" at bounding box center [709, 583] width 16 height 16
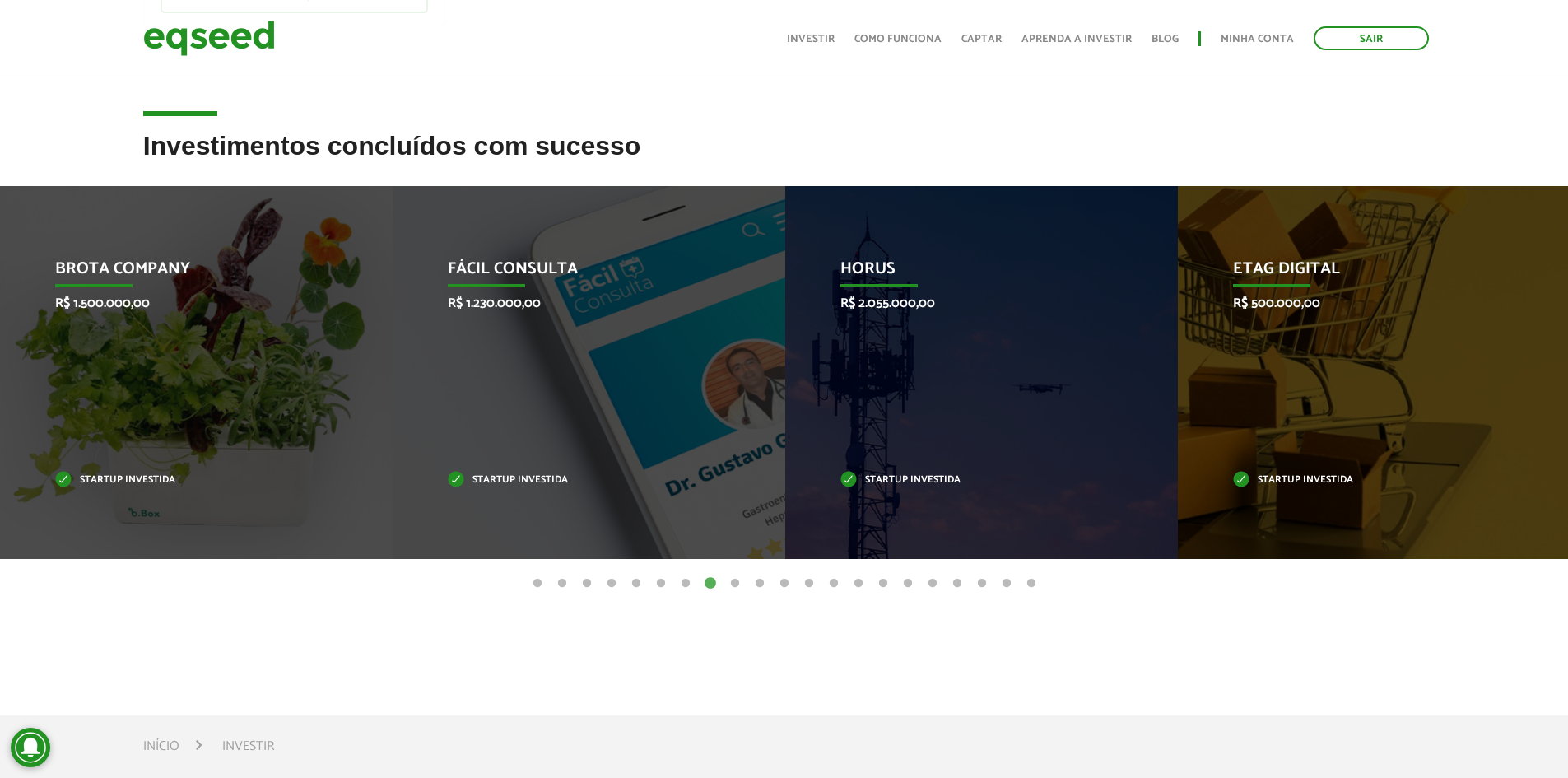
click at [731, 583] on ul "1 2 3 4 5 6 7 8 9 10 11 12 13 14 15 16 17 18 19 20 21" at bounding box center [784, 582] width 1568 height 18
click at [731, 583] on button "9" at bounding box center [734, 583] width 16 height 16
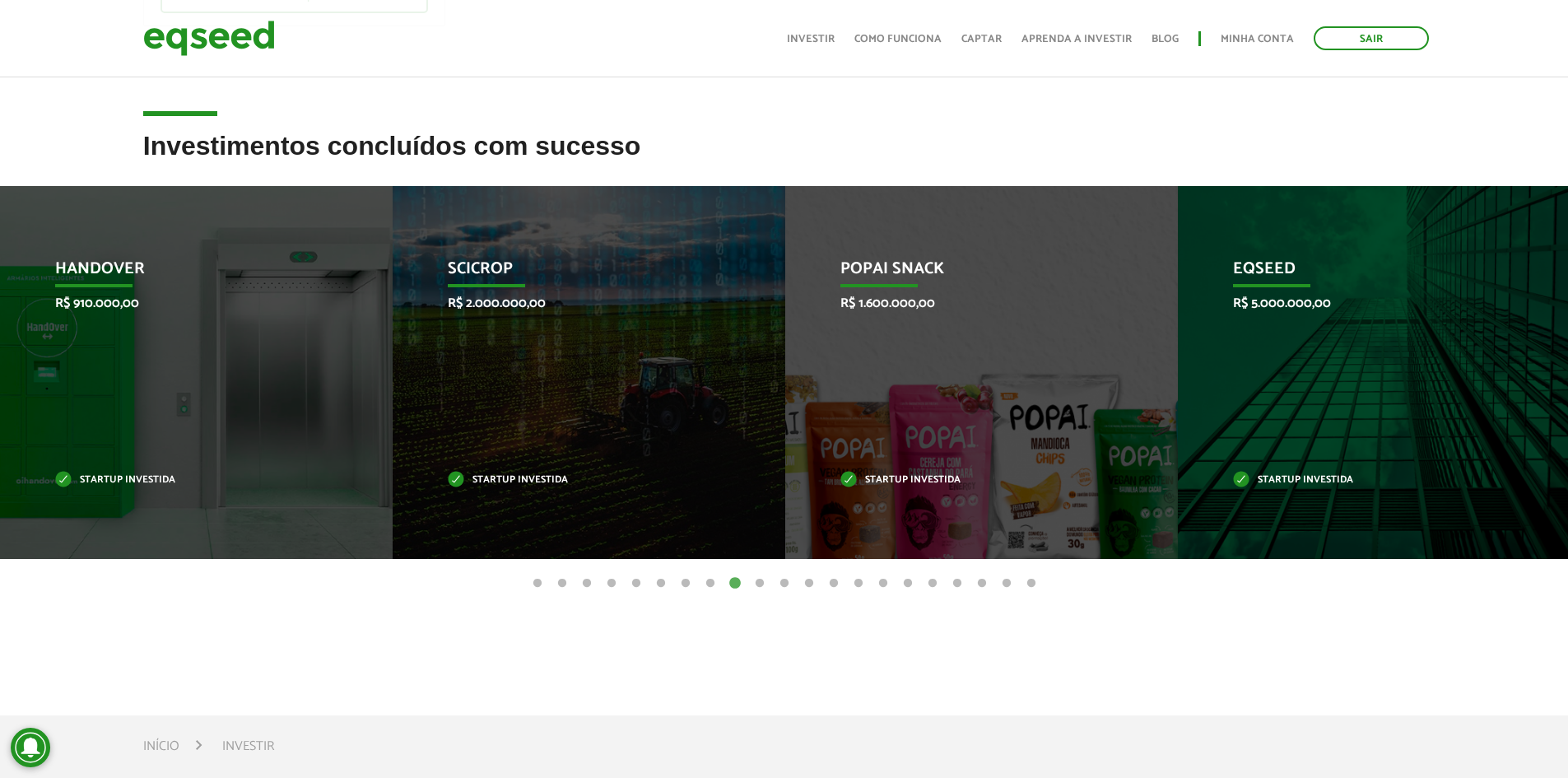
click at [765, 583] on button "10" at bounding box center [759, 583] width 16 height 16
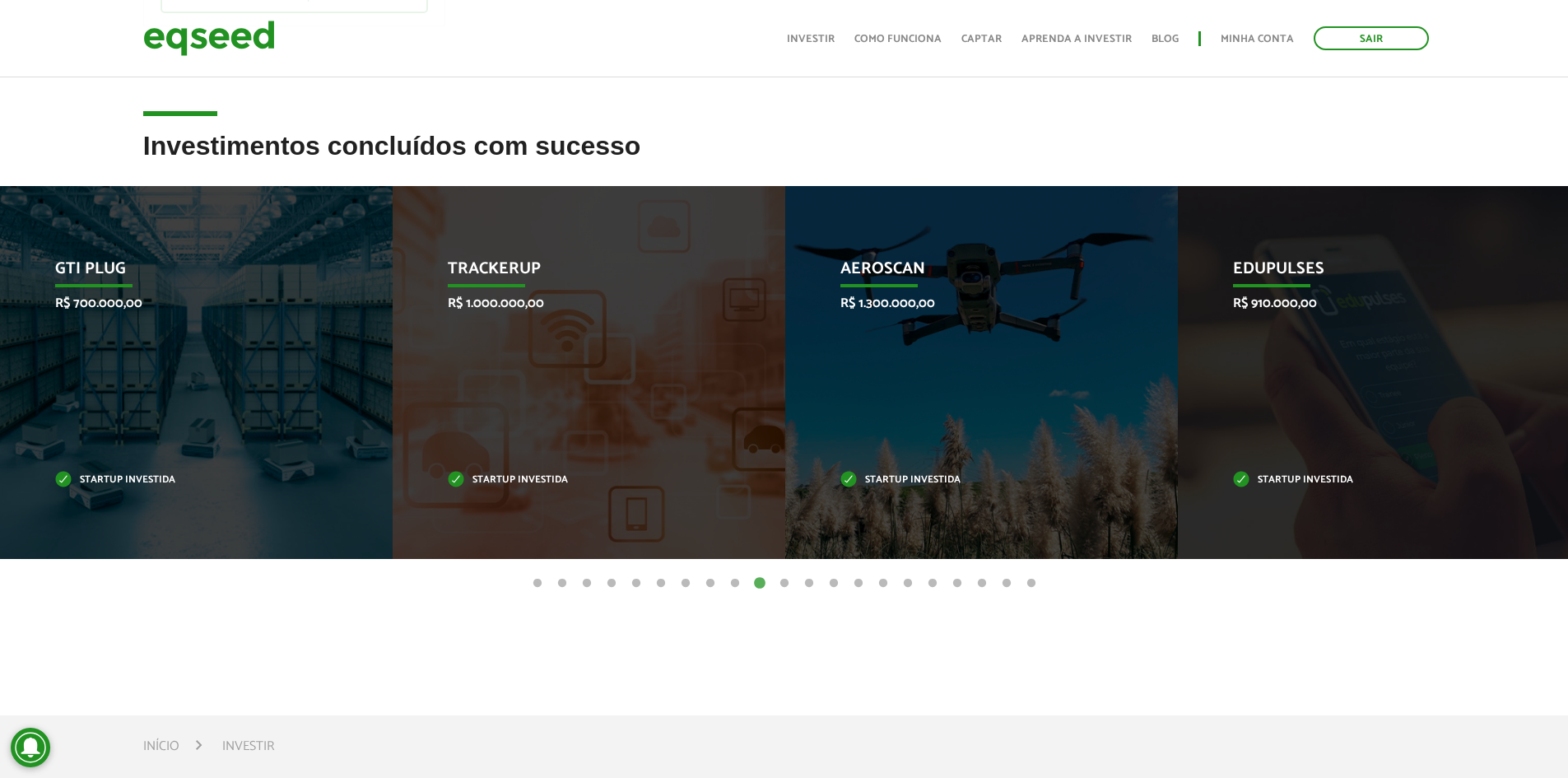
click at [783, 584] on button "11" at bounding box center [784, 583] width 16 height 16
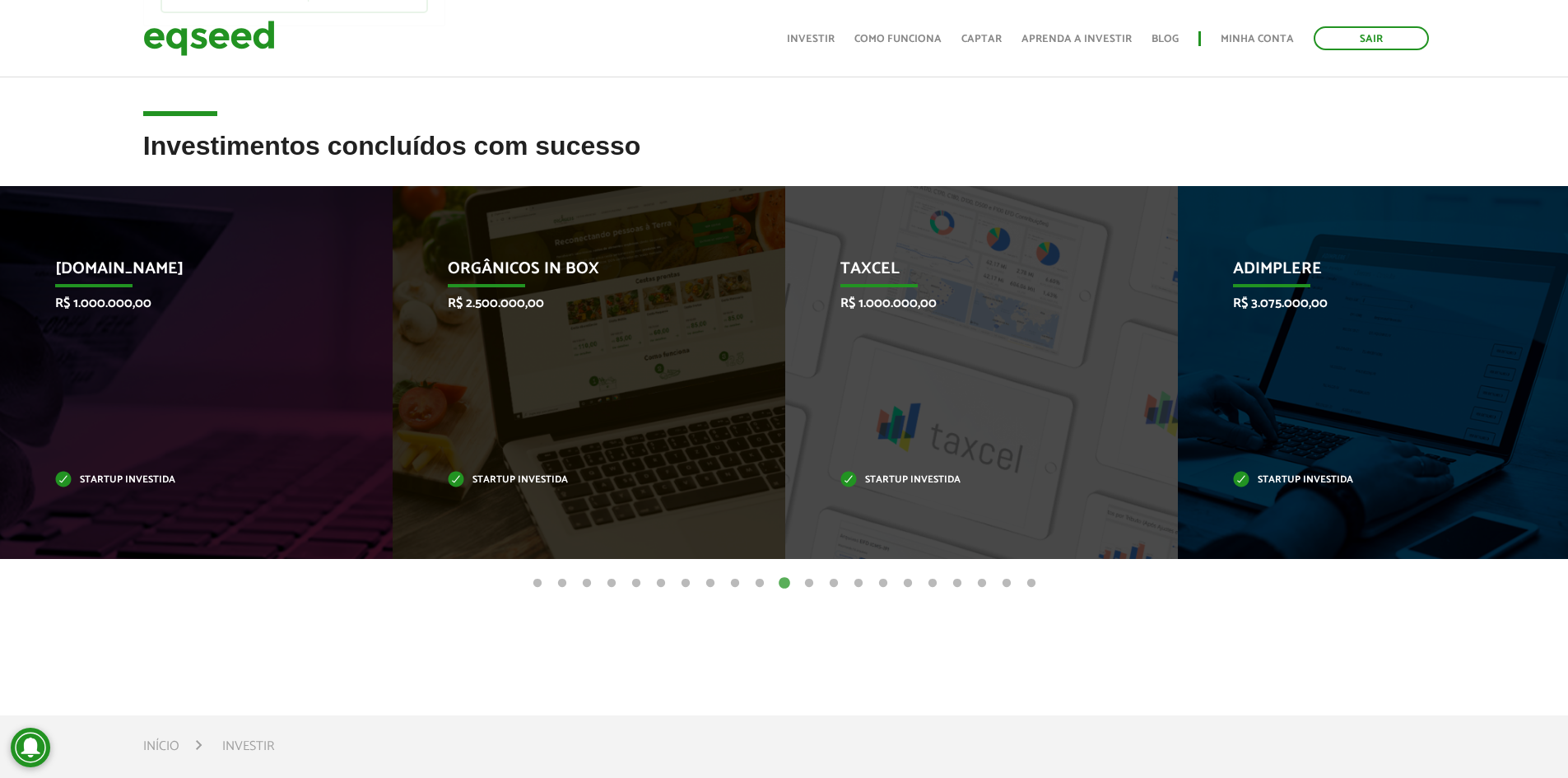
click at [804, 585] on button "12" at bounding box center [809, 583] width 16 height 16
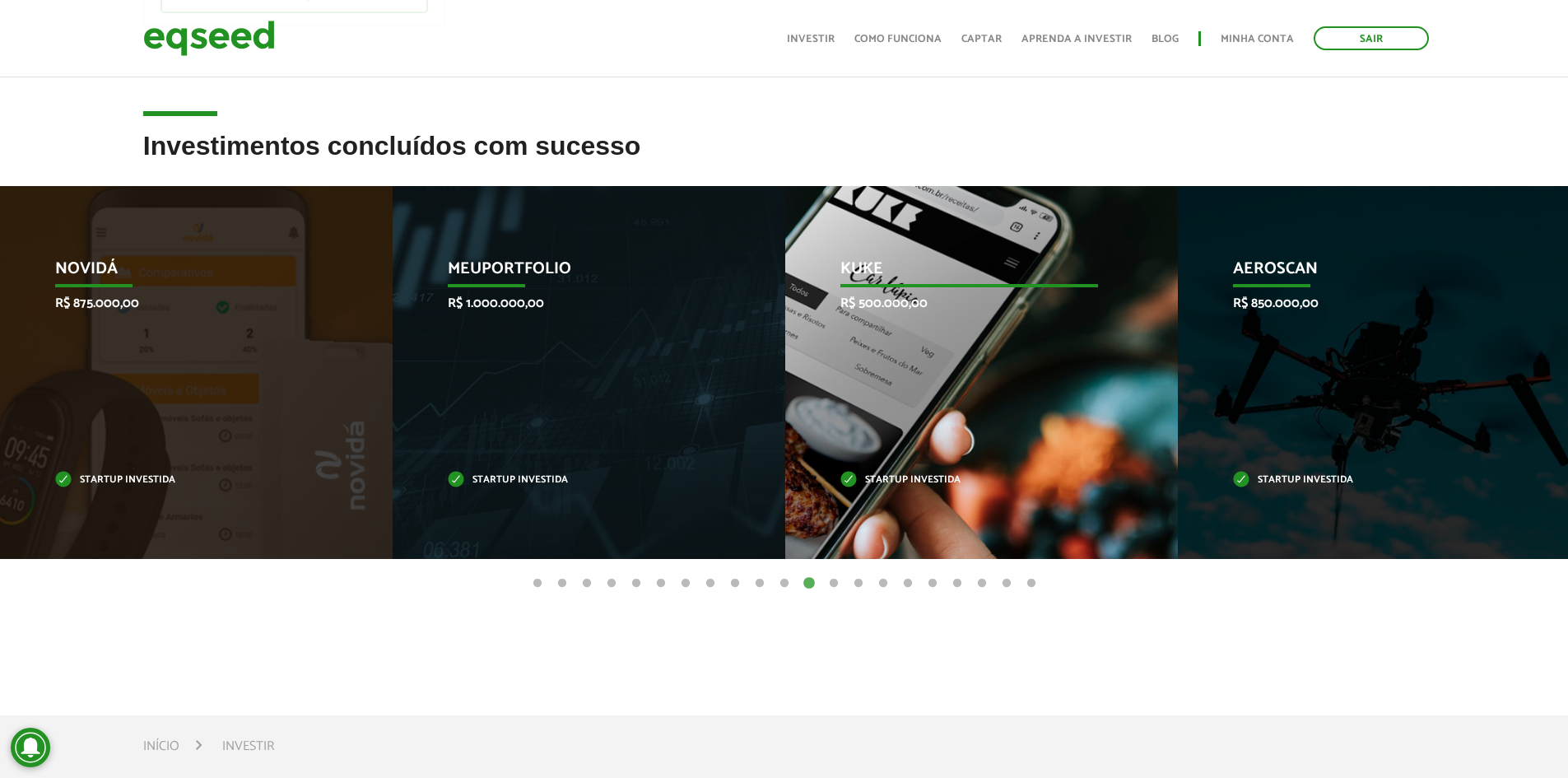
click at [968, 364] on div "Kuke R$ 500.000,00 Startup investida" at bounding box center [969, 373] width 368 height 373
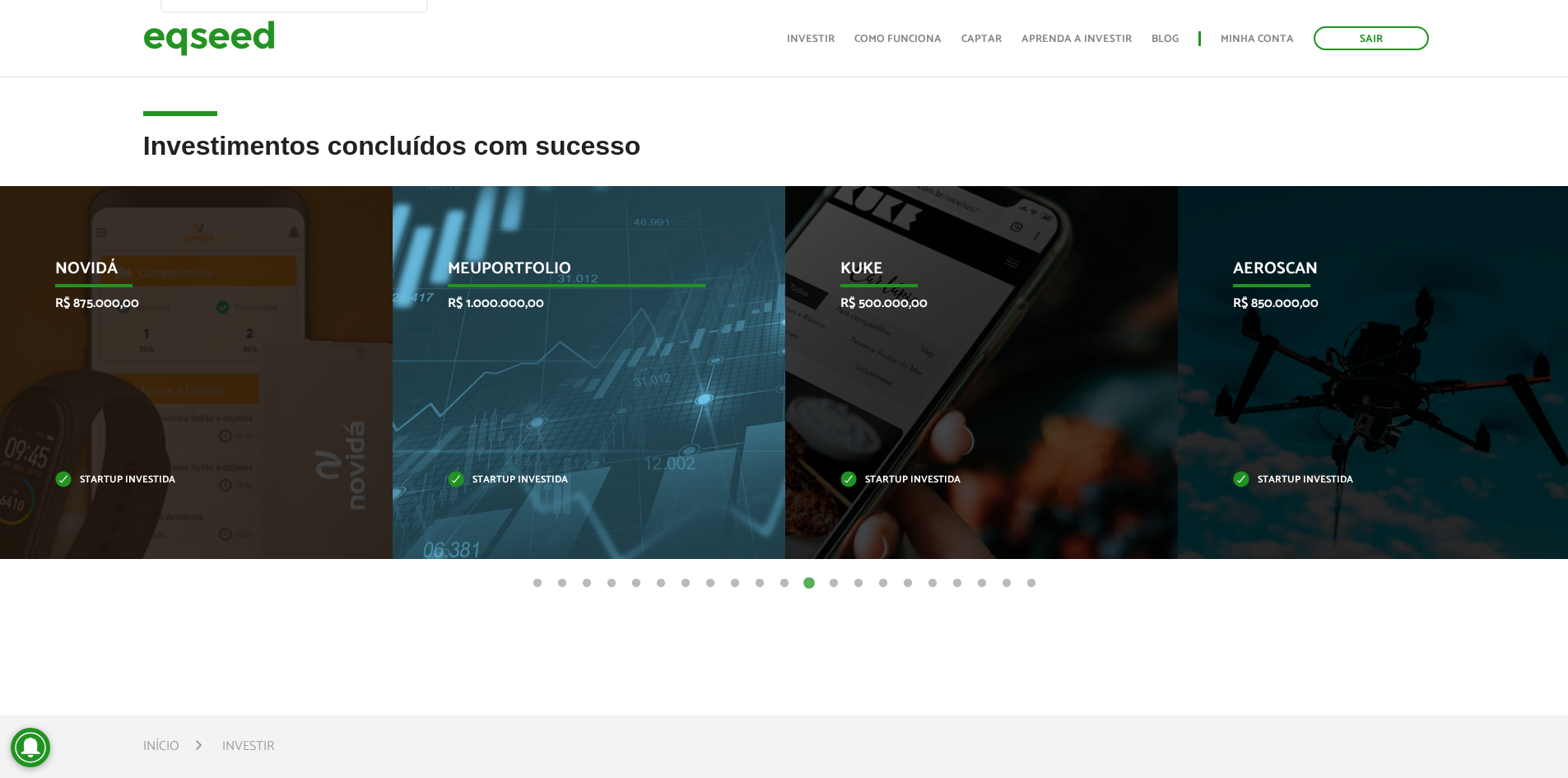
click at [718, 321] on div "MeuPortfolio R$ 1.000.000,00 Startup investida" at bounding box center [576, 373] width 368 height 373
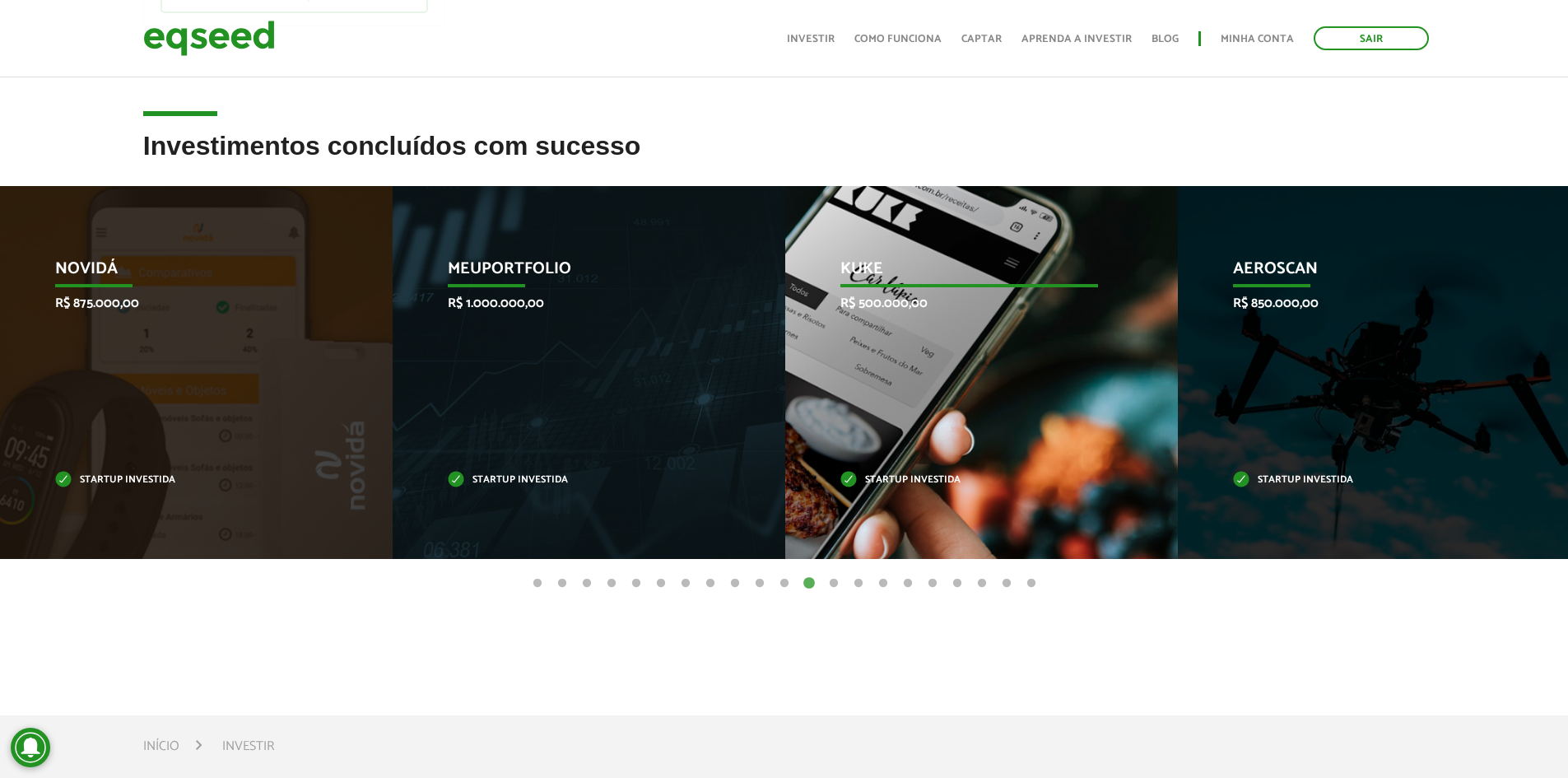
click at [1062, 320] on div "Kuke R$ 500.000,00 Startup investida" at bounding box center [969, 373] width 368 height 373
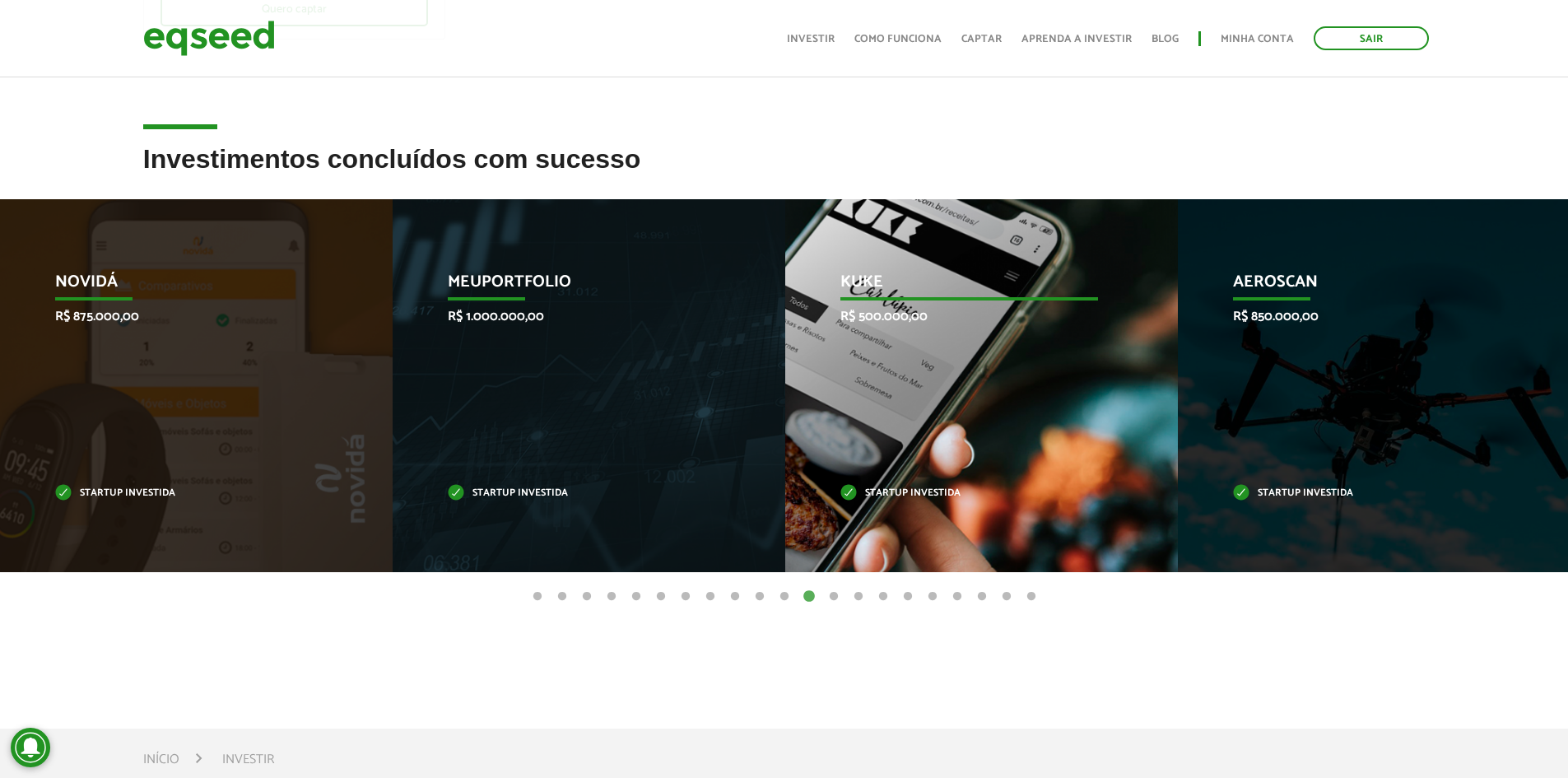
scroll to position [0, 0]
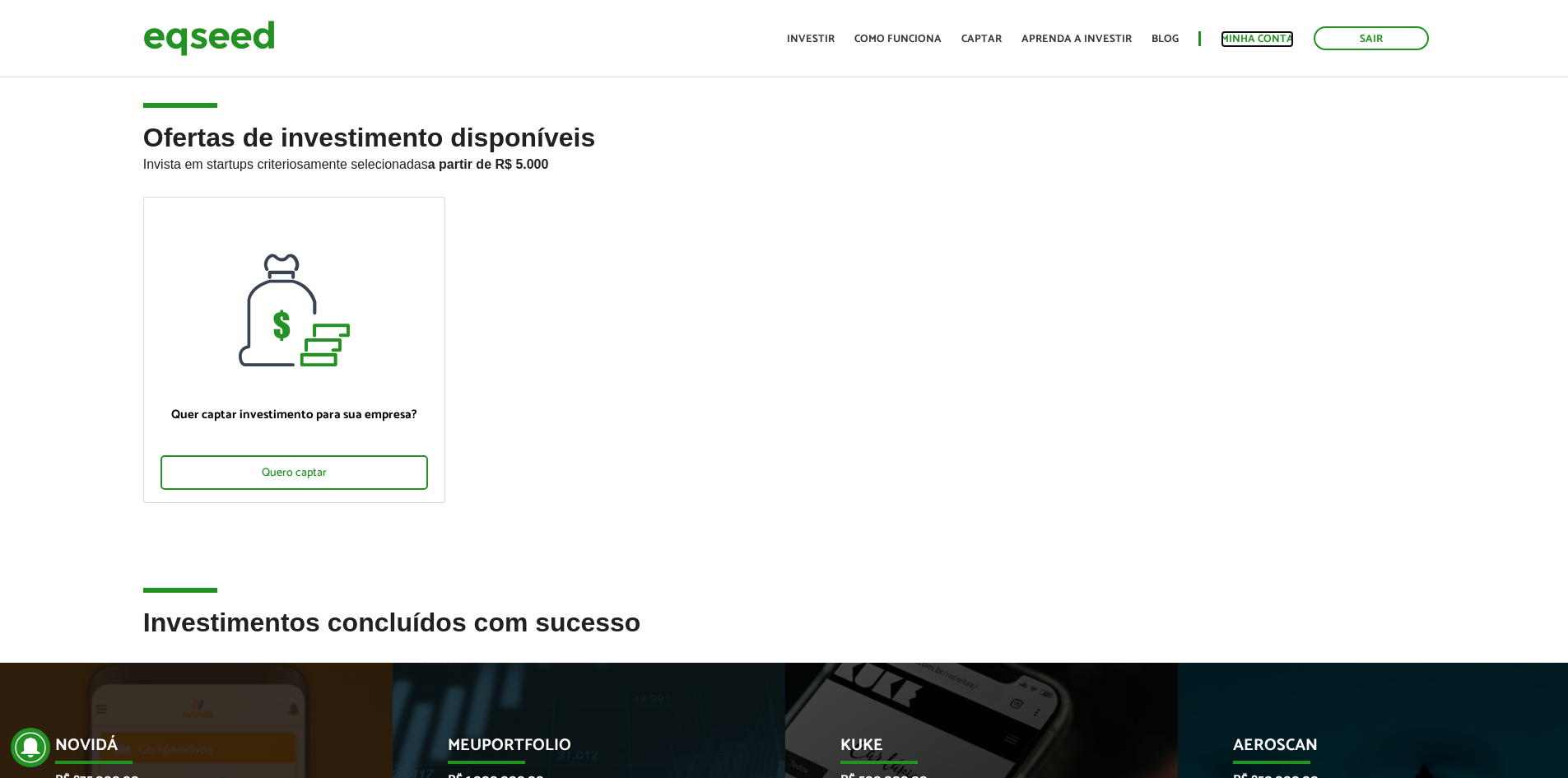
click at [1272, 37] on link "Minha conta" at bounding box center [1257, 39] width 73 height 11
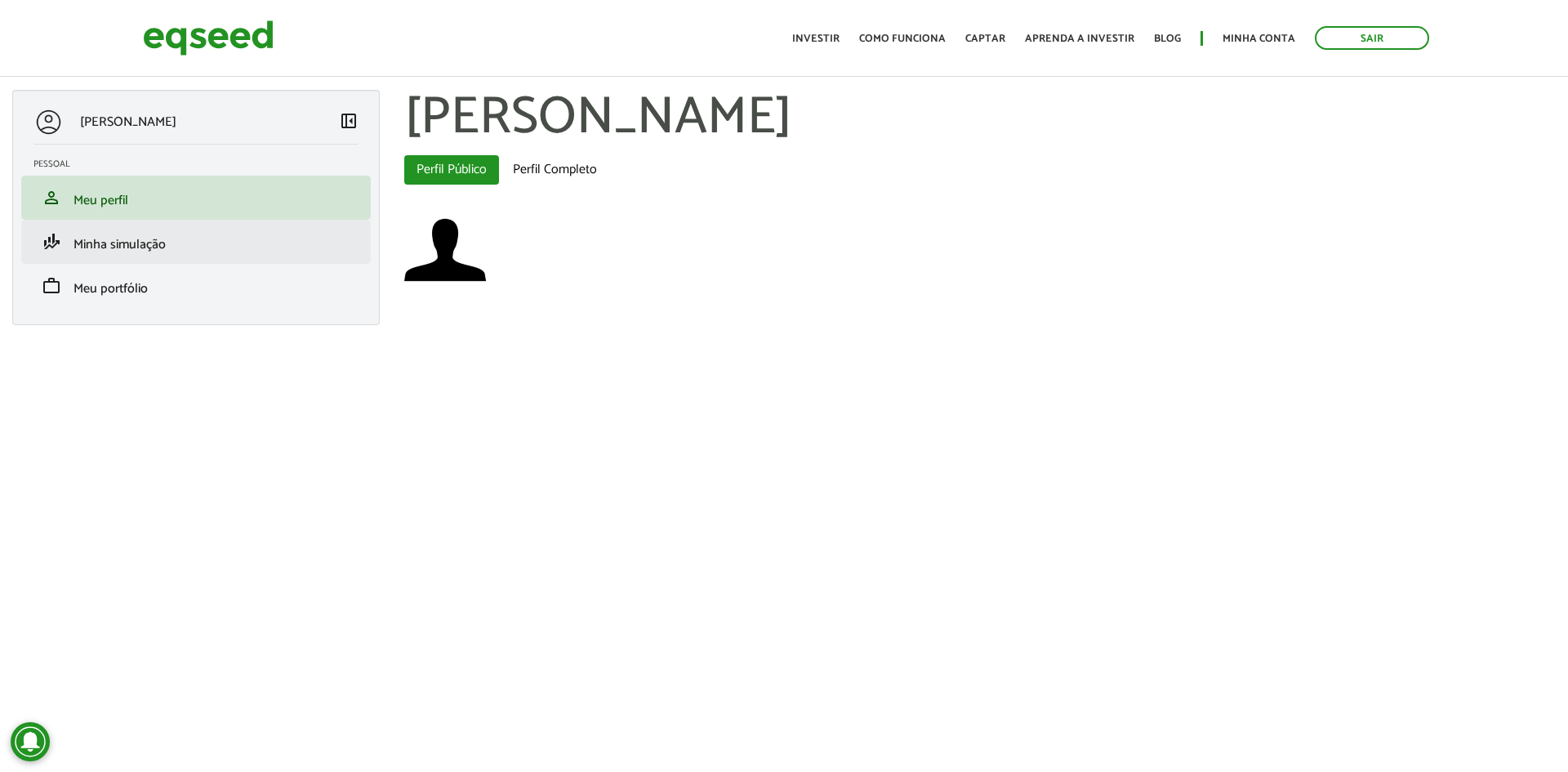
click at [156, 257] on li "finance_mode Minha simulação" at bounding box center [195, 241] width 350 height 44
click at [164, 242] on span "Minha simulação" at bounding box center [120, 244] width 92 height 22
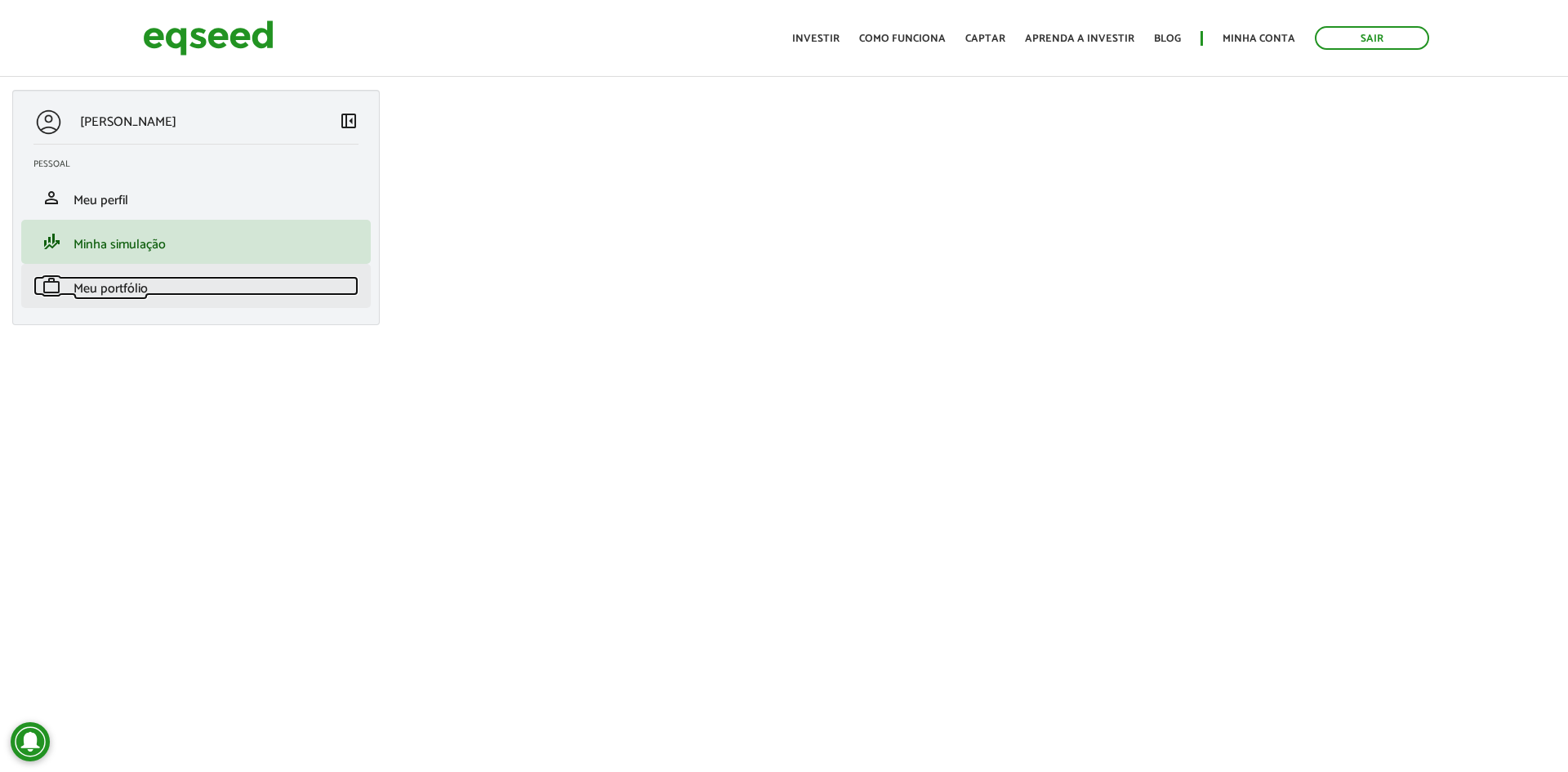
click at [152, 286] on link "work Meu portfólio" at bounding box center [195, 285] width 325 height 19
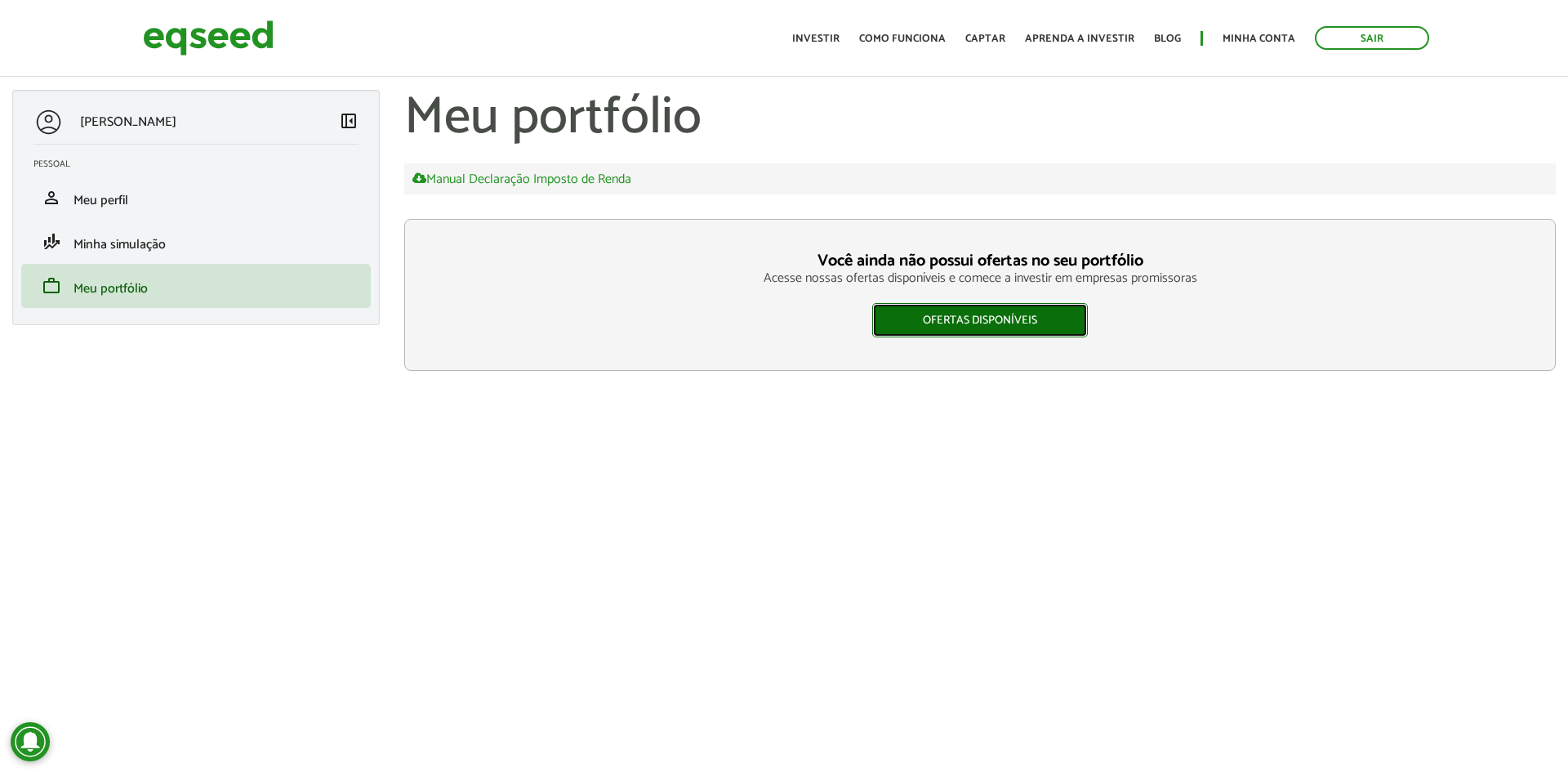
click at [963, 320] on link "Ofertas disponíveis" at bounding box center [980, 320] width 216 height 34
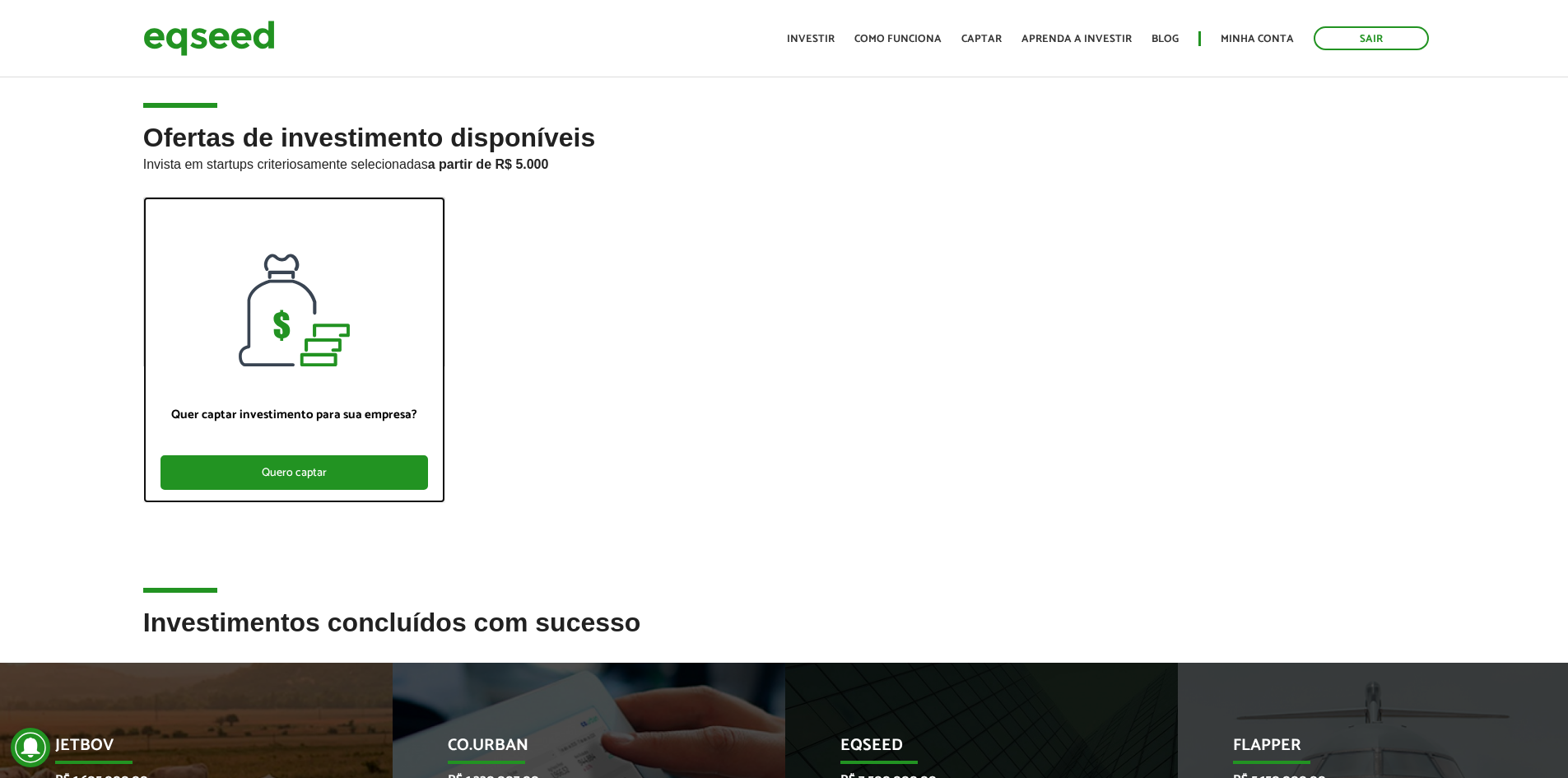
click at [331, 467] on div "Quero captar" at bounding box center [293, 473] width 267 height 35
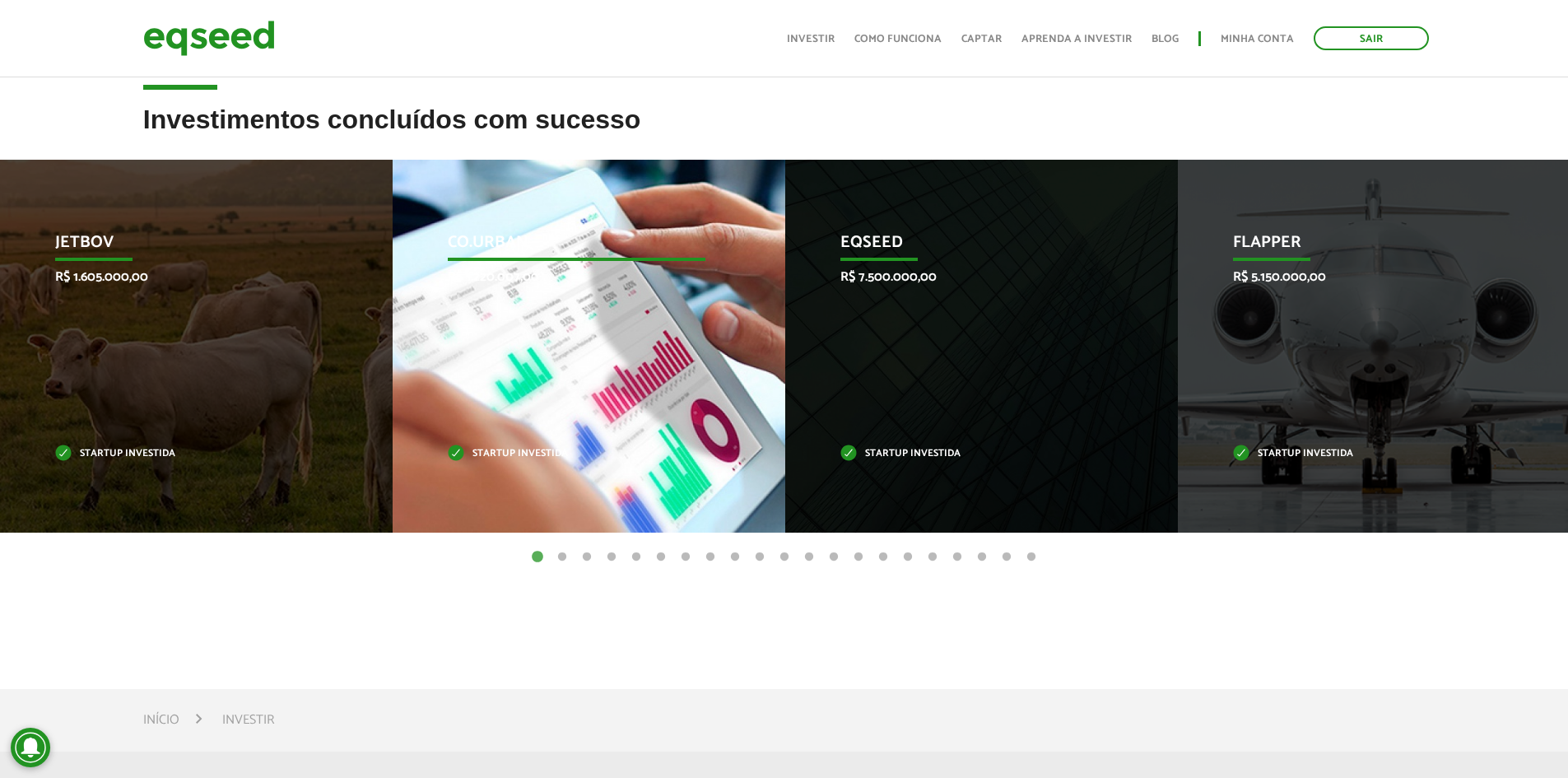
scroll to position [494, 0]
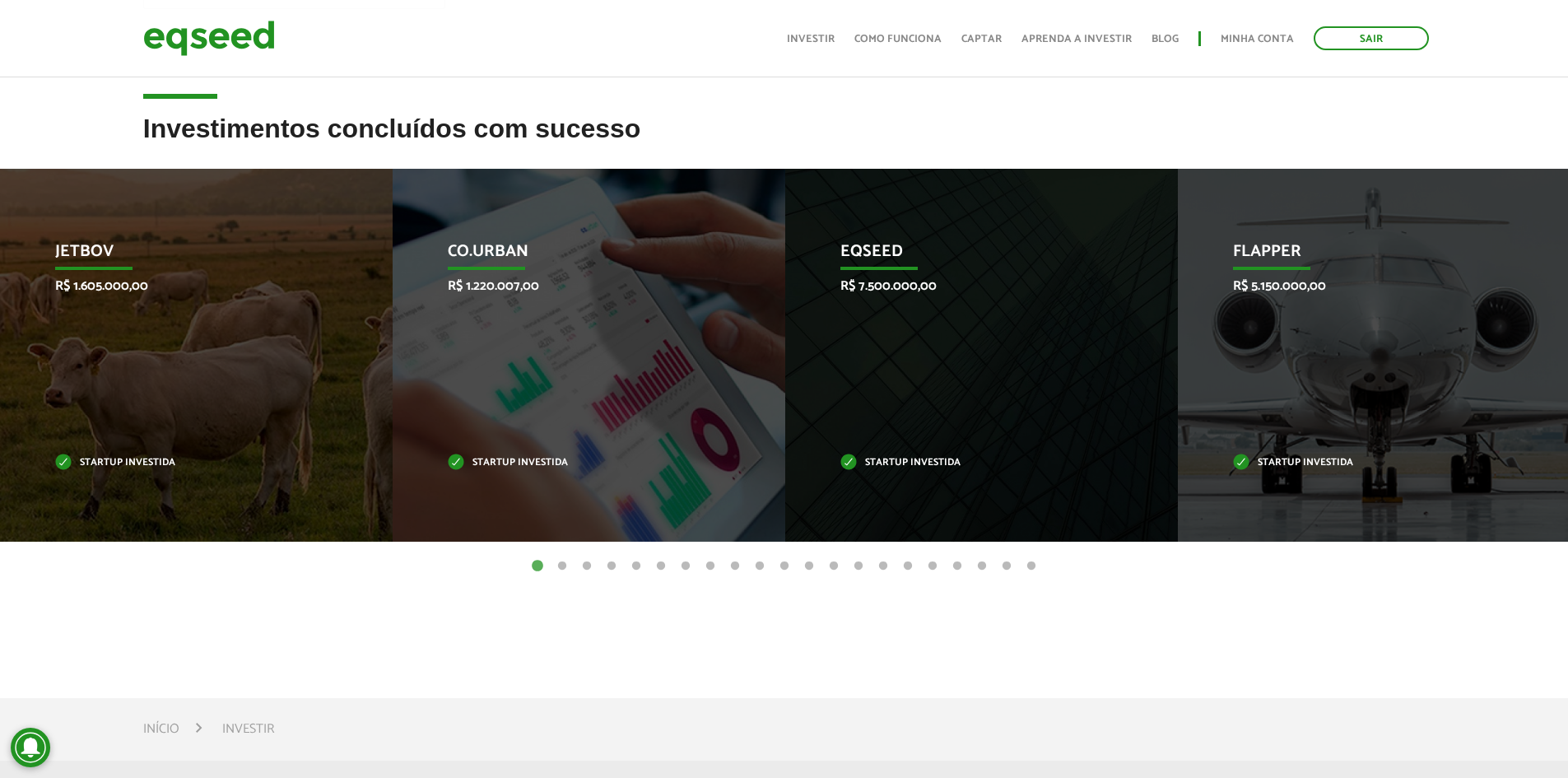
click at [1033, 566] on button "21" at bounding box center [1031, 566] width 16 height 16
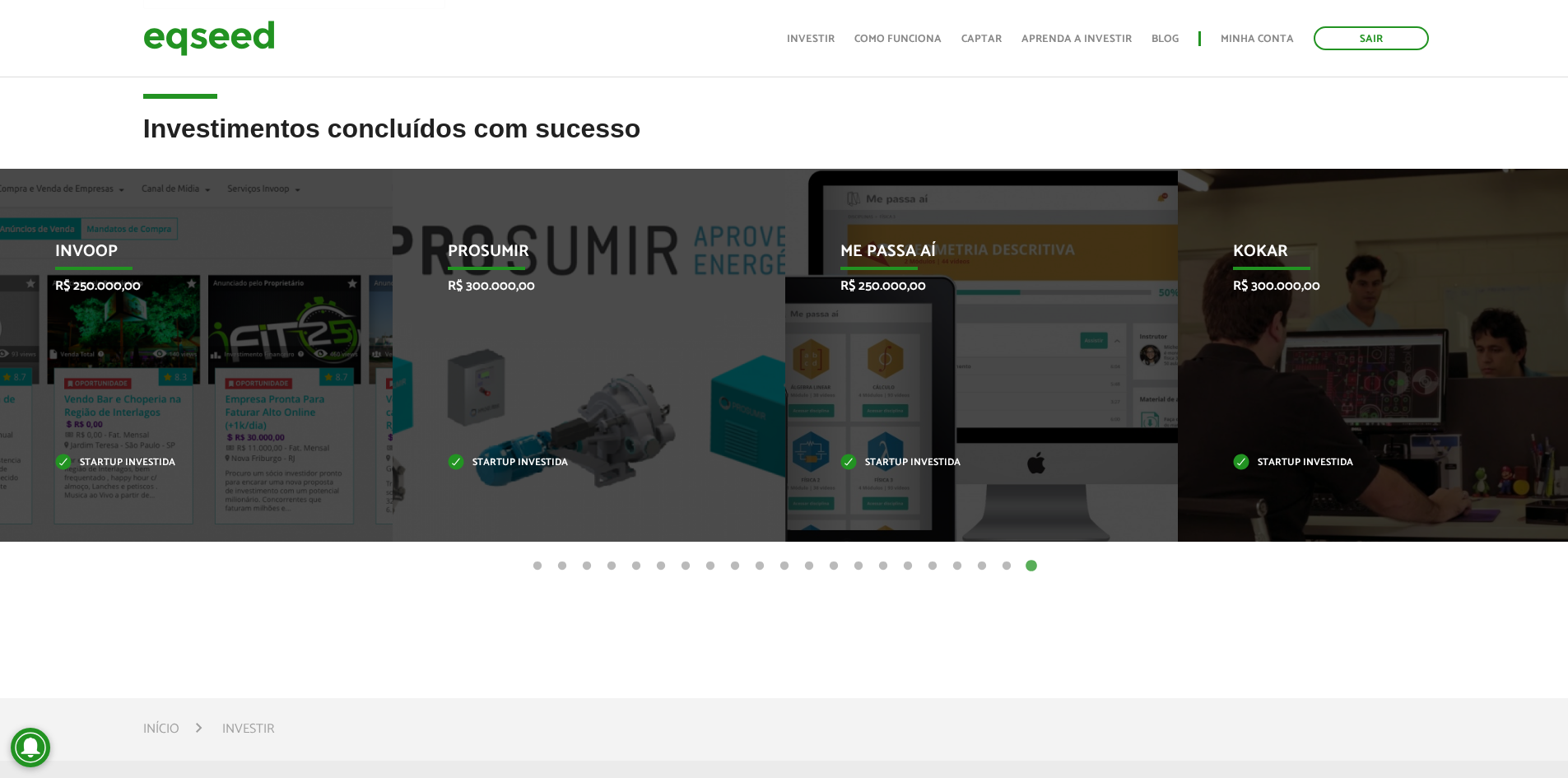
click at [1005, 563] on button "20" at bounding box center [1005, 566] width 16 height 16
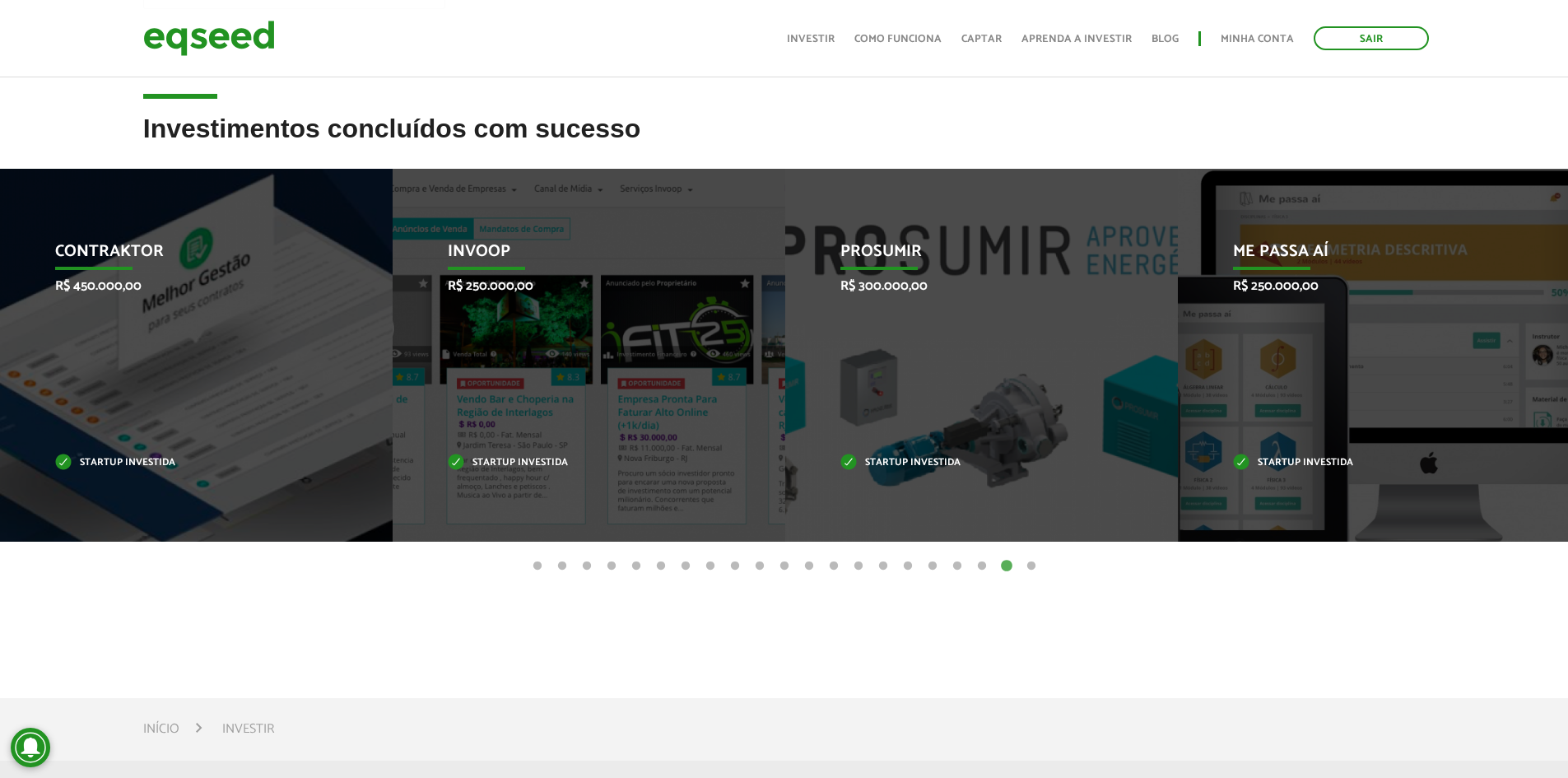
click at [972, 568] on ul "1 2 3 4 5 6 7 8 9 10 11 12 13 14 15 16 17 18 19 20 21" at bounding box center [784, 565] width 1568 height 18
click at [979, 566] on button "19" at bounding box center [981, 566] width 16 height 16
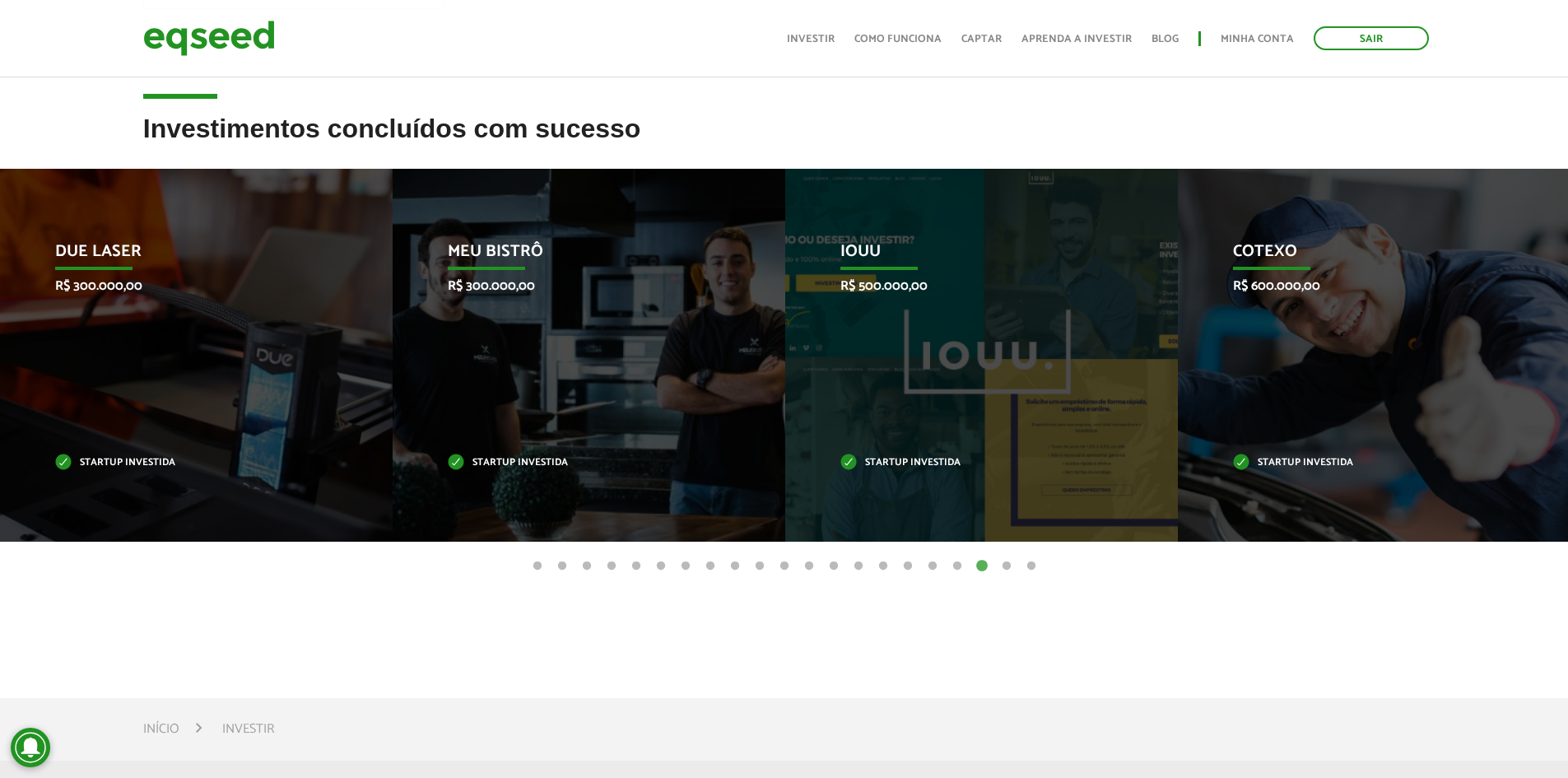
click at [962, 563] on button "18" at bounding box center [956, 566] width 16 height 16
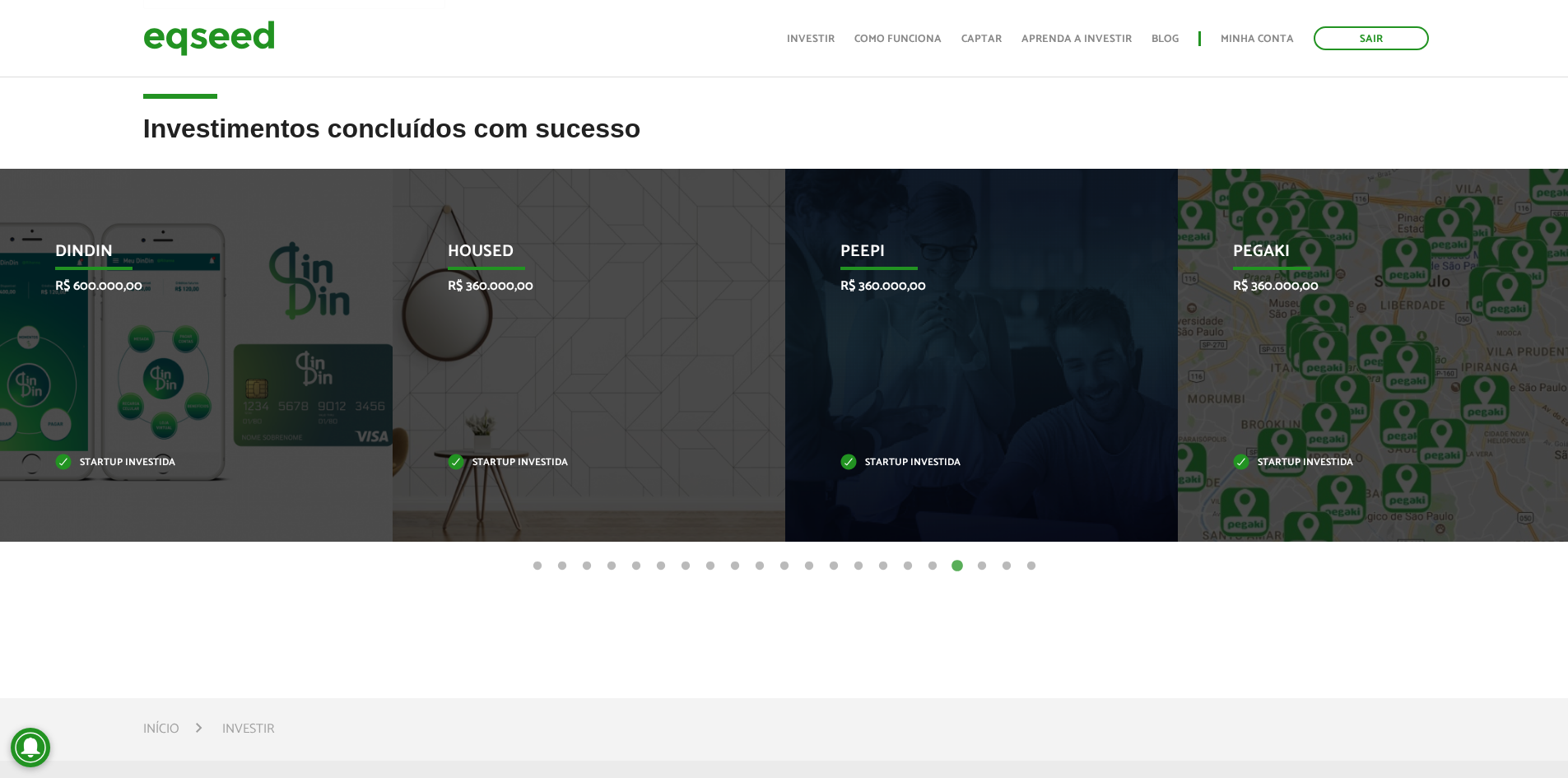
click at [935, 565] on button "17" at bounding box center [932, 566] width 16 height 16
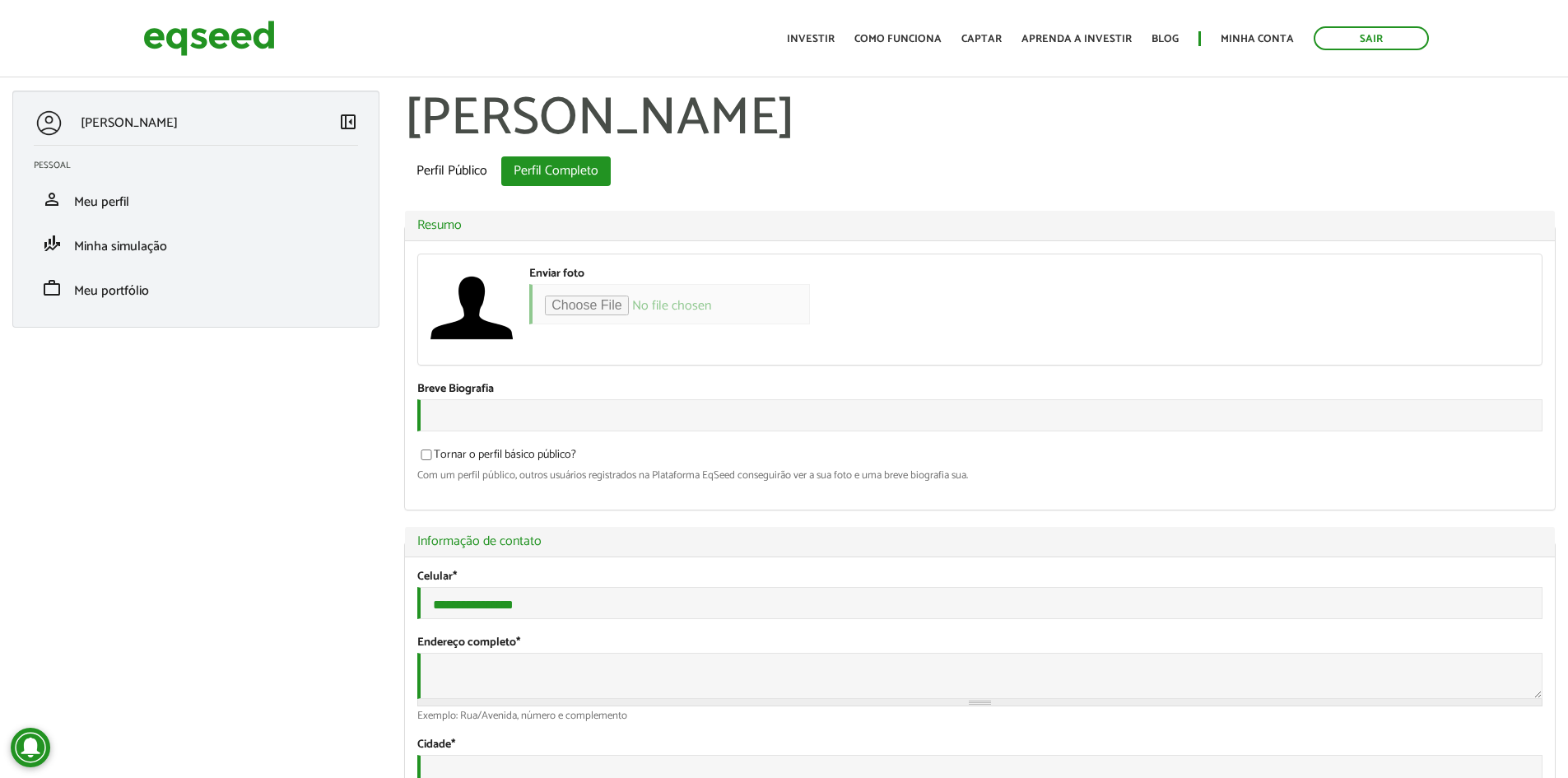
type input "**********"
click at [221, 37] on img at bounding box center [208, 38] width 131 height 43
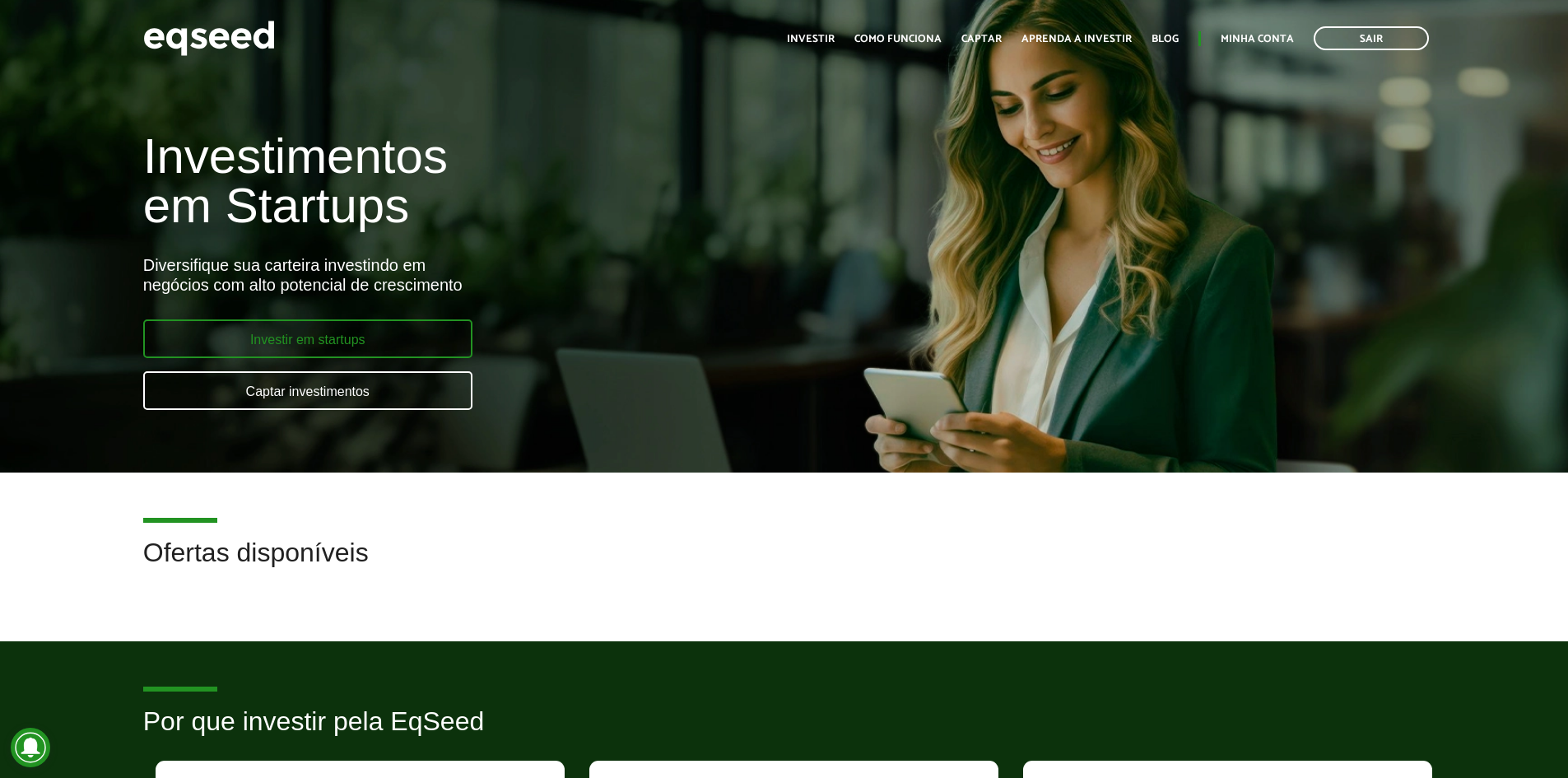
click at [378, 354] on link "Investir em startups" at bounding box center [307, 339] width 329 height 39
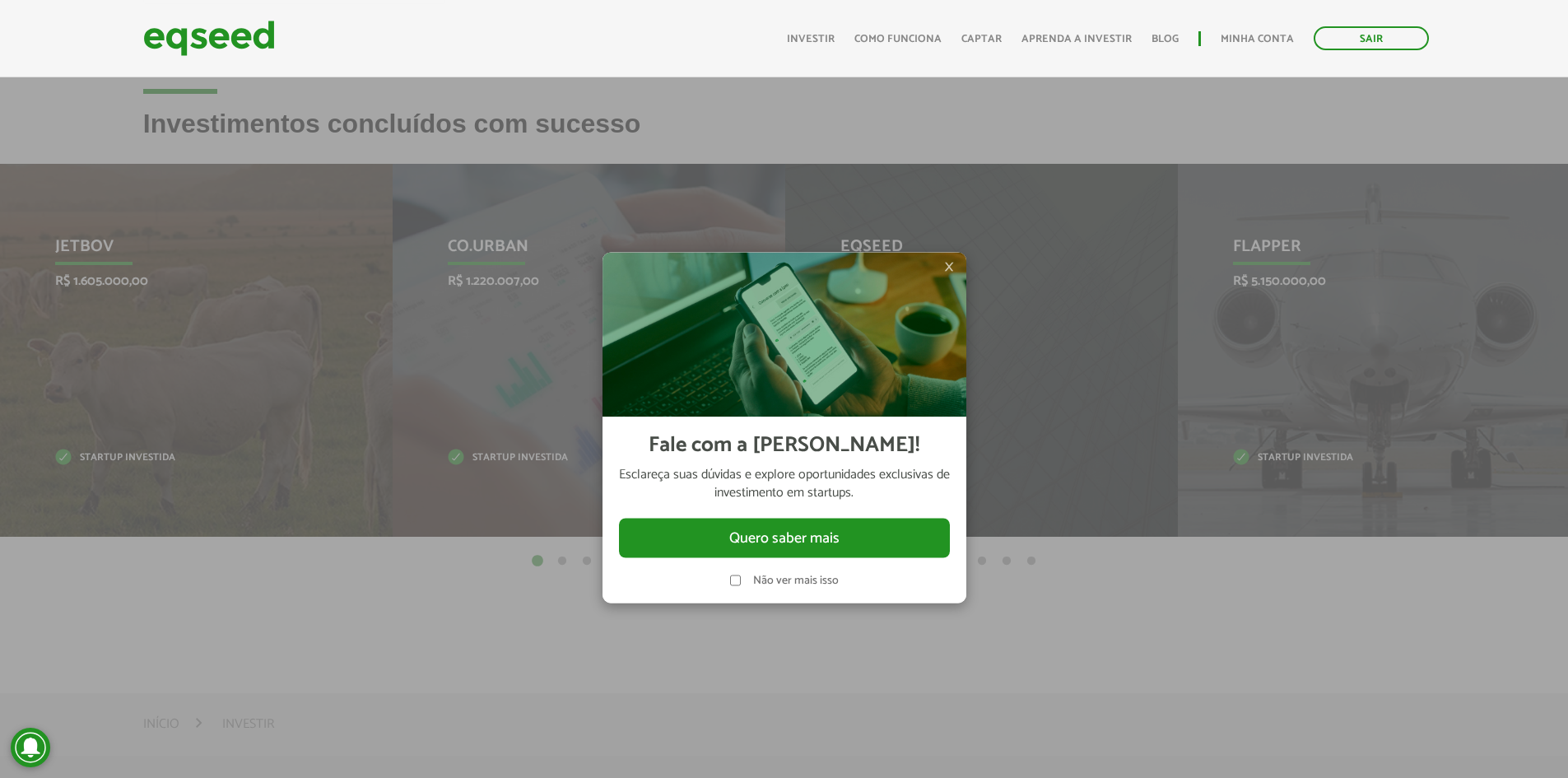
scroll to position [411, 0]
